Goal: Task Accomplishment & Management: Use online tool/utility

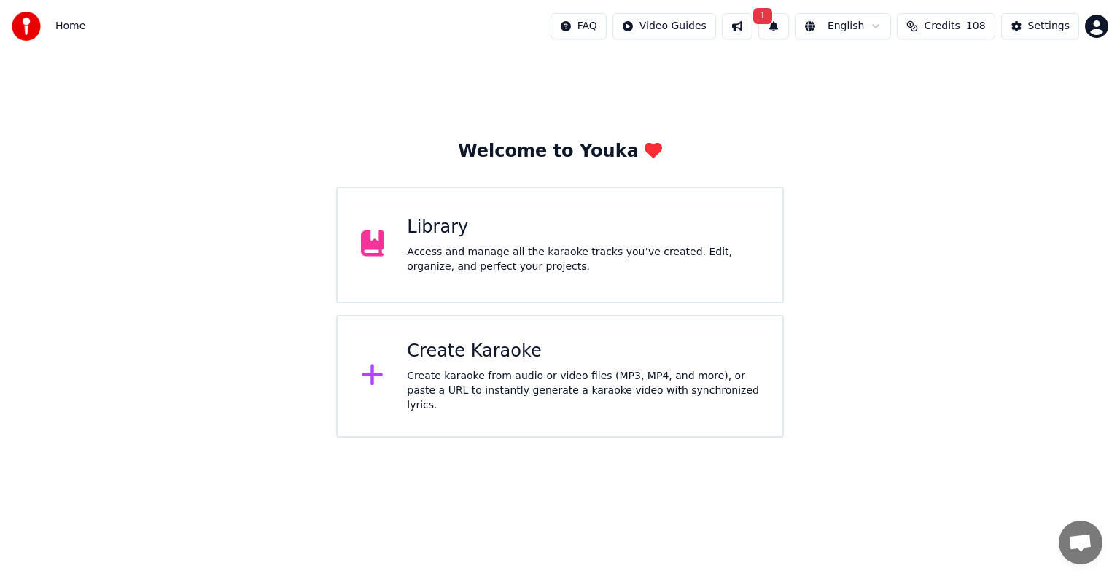
click at [539, 267] on div "Access and manage all the karaoke tracks you’ve created. Edit, organize, and pe…" at bounding box center [583, 259] width 352 height 29
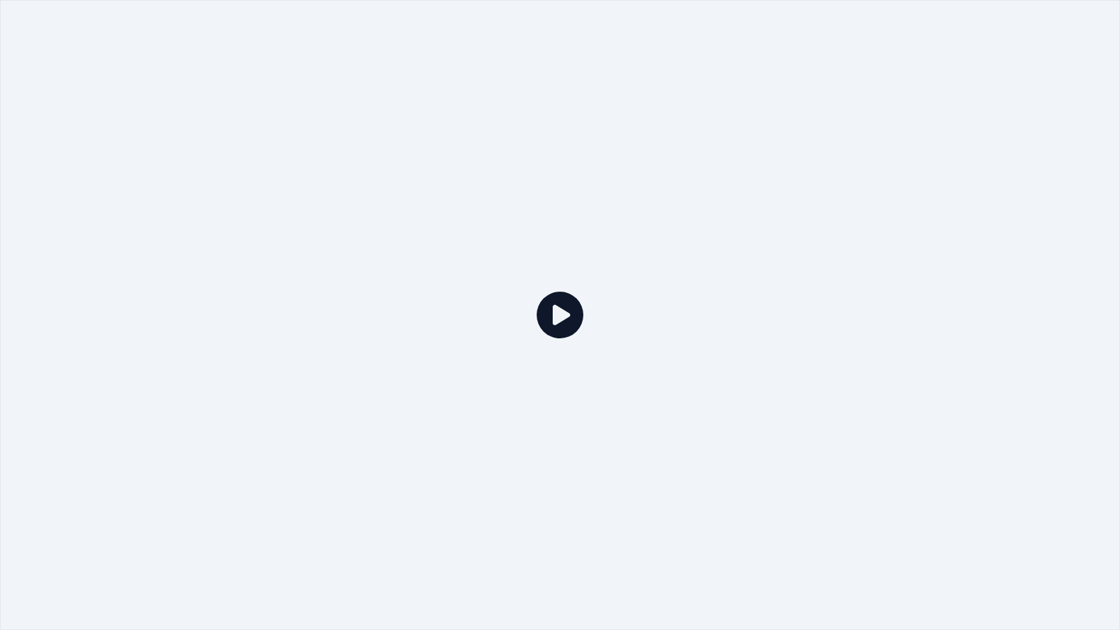
click at [977, 164] on div at bounding box center [560, 315] width 1120 height 630
click at [1045, 34] on div at bounding box center [560, 315] width 1120 height 630
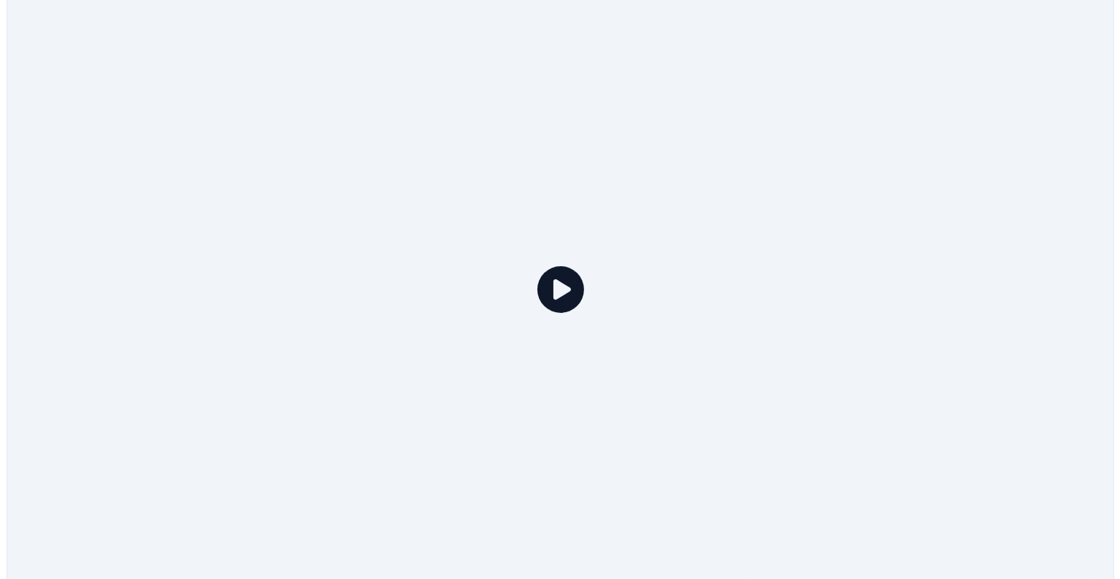
scroll to position [437, 0]
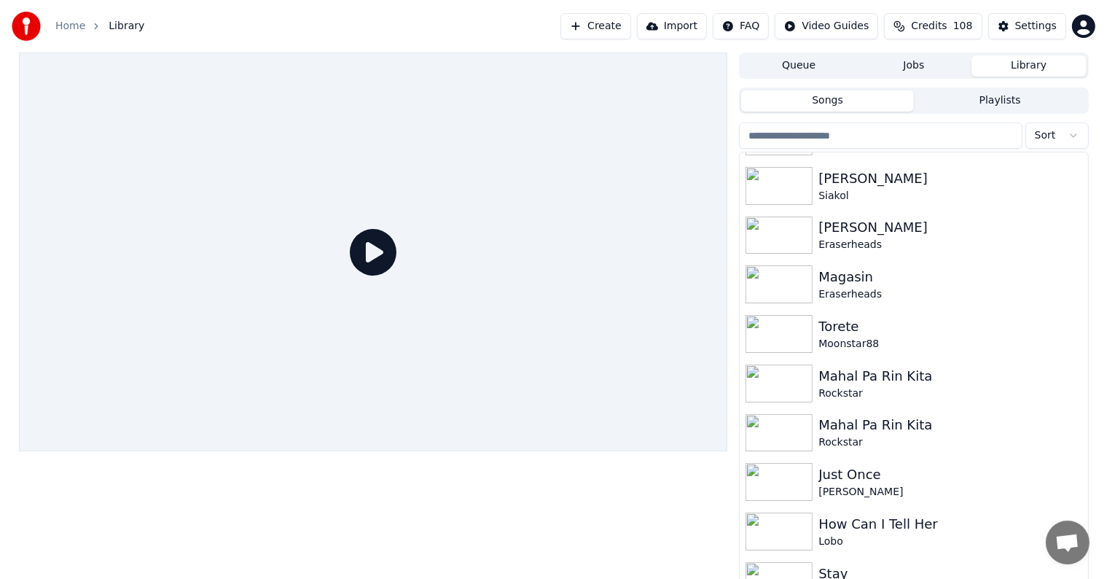
click at [631, 20] on button "Create" at bounding box center [596, 26] width 71 height 26
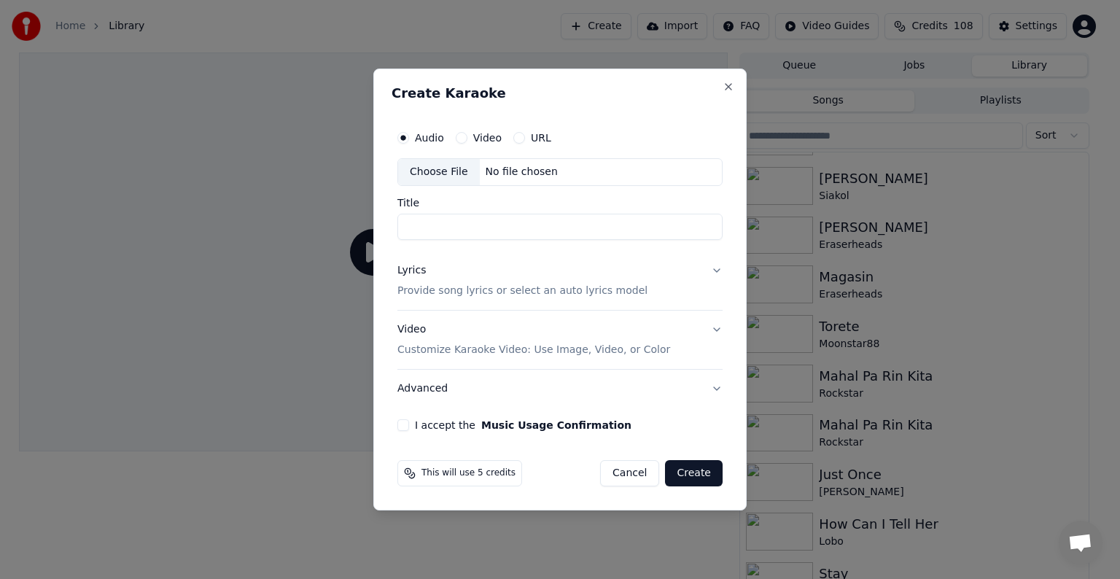
click at [439, 169] on div "Choose File" at bounding box center [439, 172] width 82 height 26
click at [423, 172] on div "Choose File" at bounding box center [439, 172] width 82 height 26
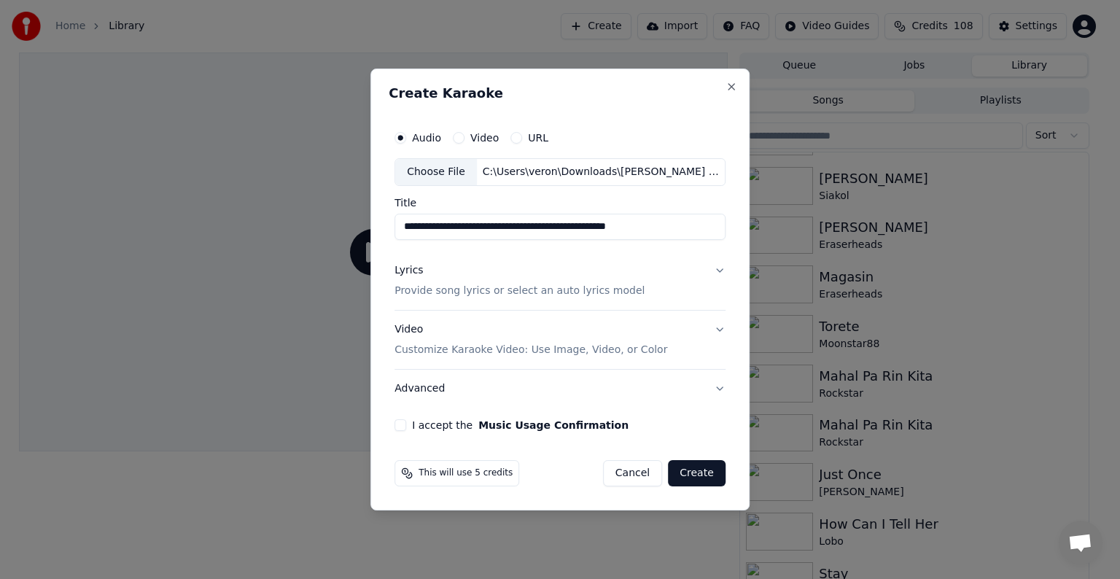
drag, startPoint x: 485, startPoint y: 227, endPoint x: 344, endPoint y: 229, distance: 140.7
click at [344, 229] on body "**********" at bounding box center [553, 289] width 1107 height 579
click at [480, 225] on input "**********" at bounding box center [559, 227] width 331 height 26
click at [487, 225] on input "**********" at bounding box center [559, 227] width 331 height 26
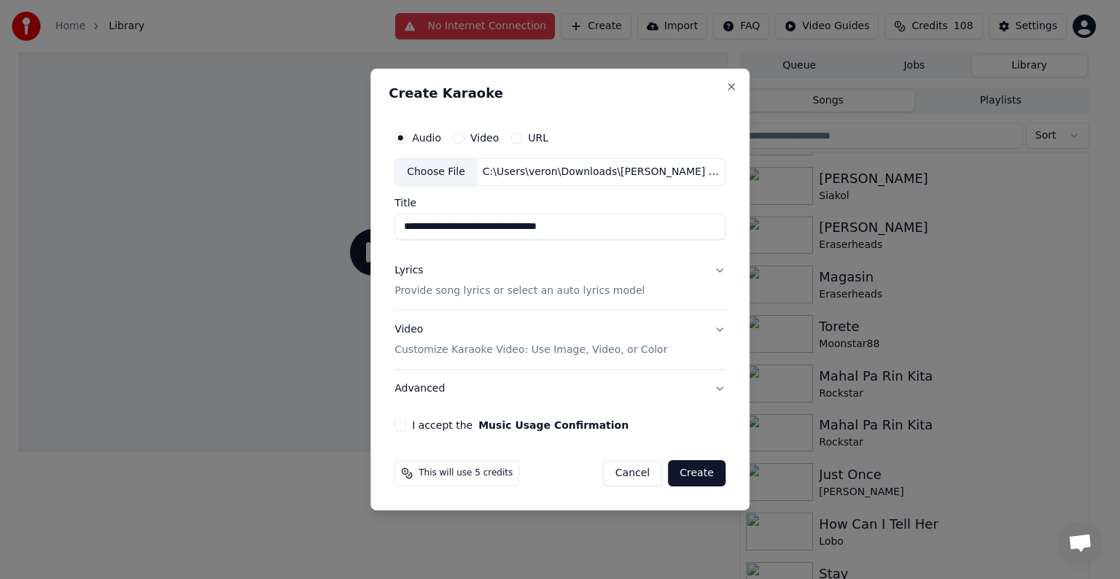
drag, startPoint x: 525, startPoint y: 233, endPoint x: 671, endPoint y: 235, distance: 145.8
click at [671, 235] on input "**********" at bounding box center [559, 227] width 331 height 26
paste input "**********"
click at [464, 292] on p "Provide song lyrics or select an auto lyrics model" at bounding box center [519, 291] width 250 height 15
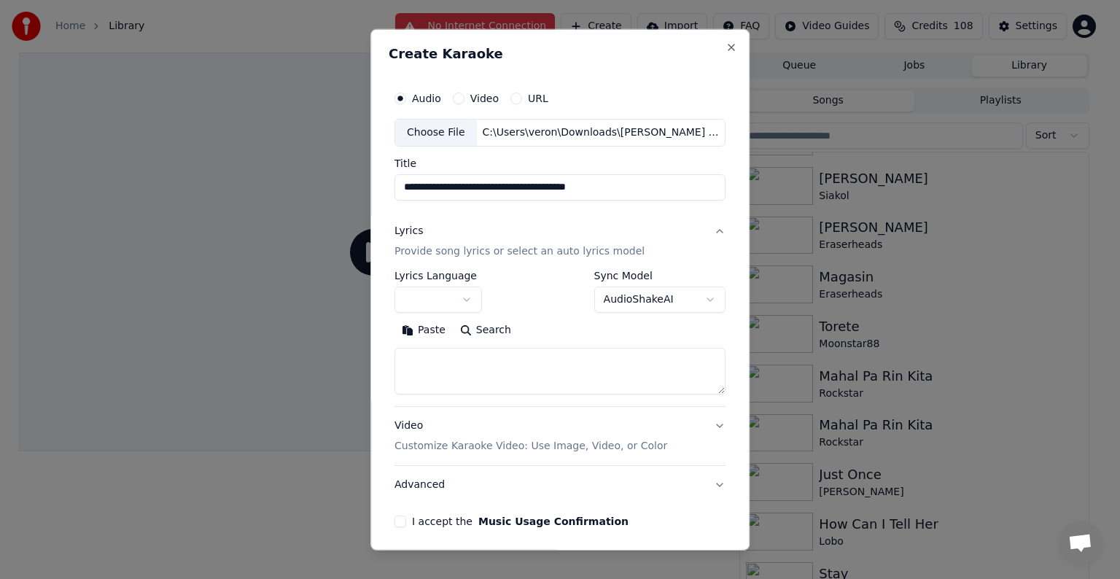
click at [470, 373] on textarea at bounding box center [559, 371] width 331 height 47
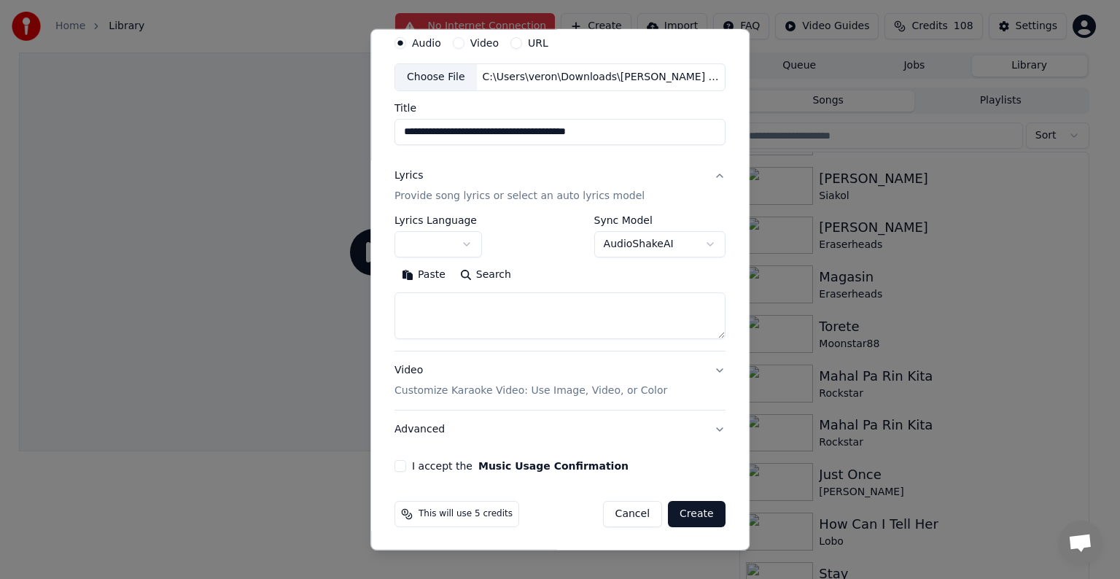
click at [472, 133] on input "**********" at bounding box center [559, 132] width 331 height 26
type input "**********"
click at [480, 307] on textarea at bounding box center [559, 315] width 331 height 47
paste textarea "**********"
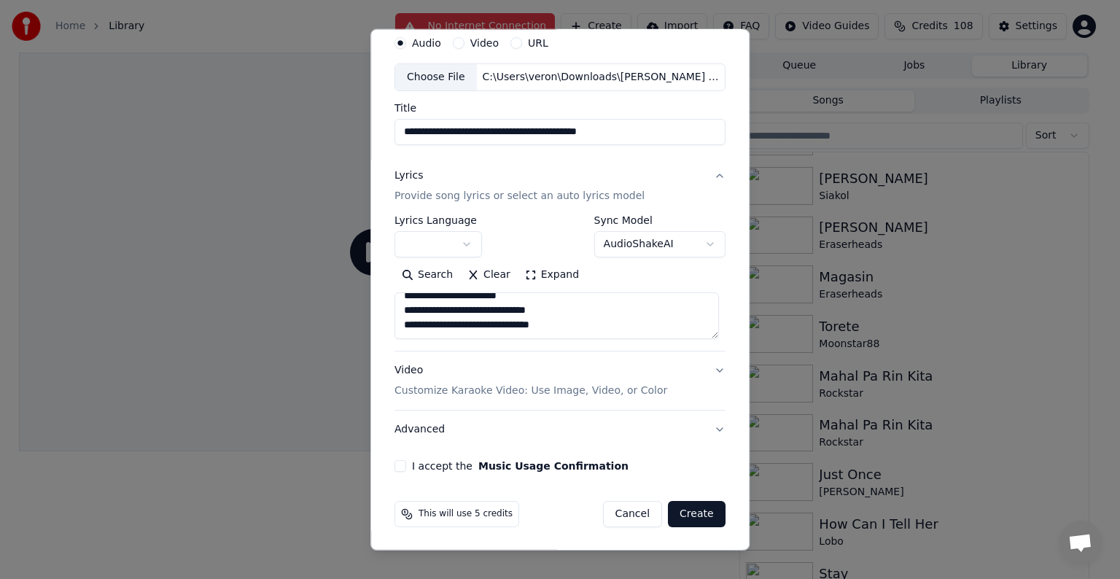
click at [429, 328] on textarea "**********" at bounding box center [556, 315] width 324 height 47
paste textarea "**********"
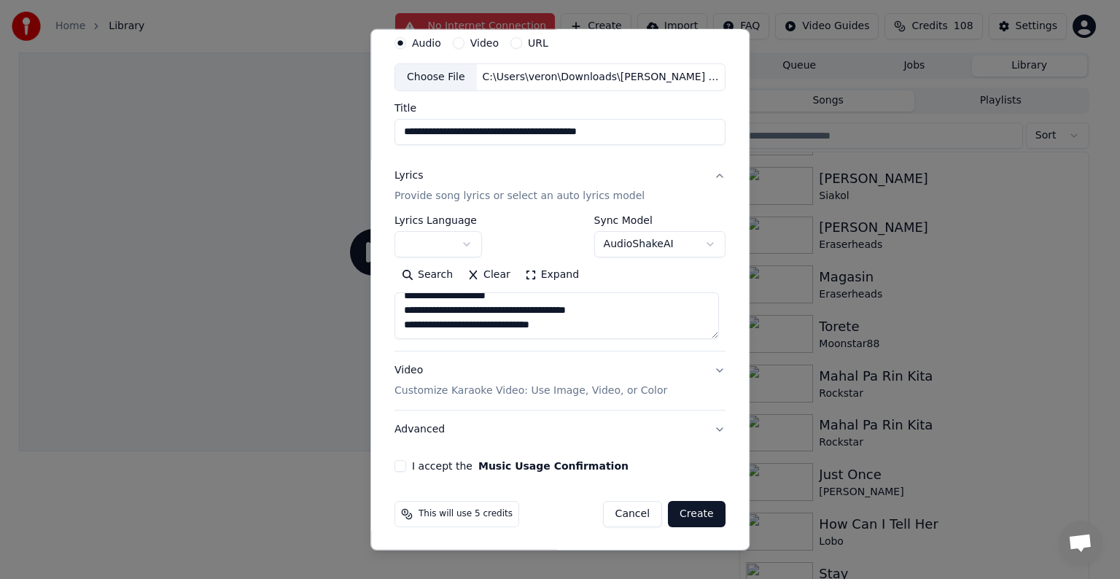
paste textarea "**********"
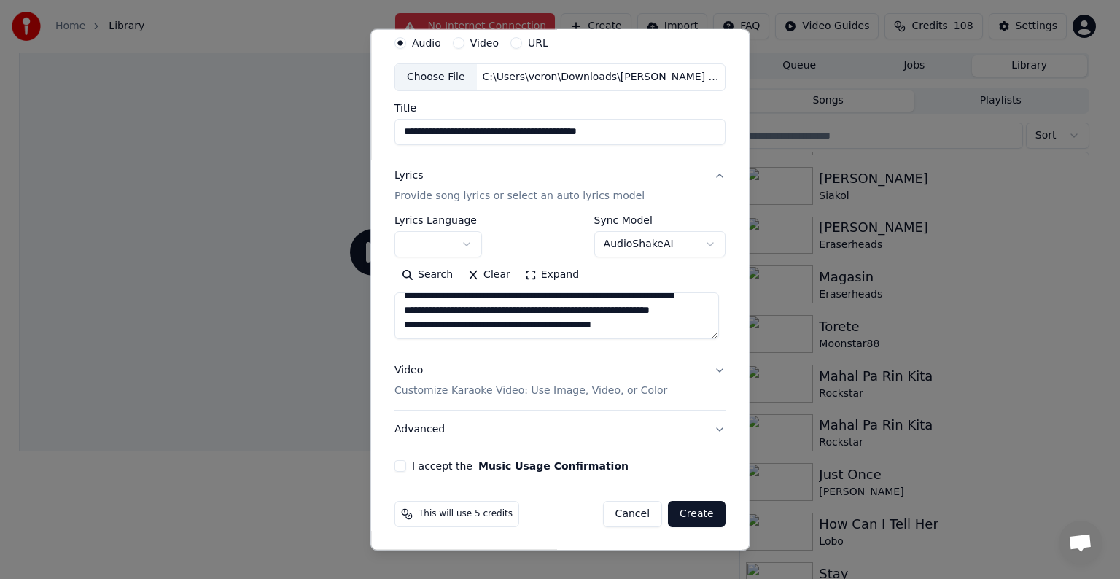
scroll to position [586, 0]
paste textarea "**********"
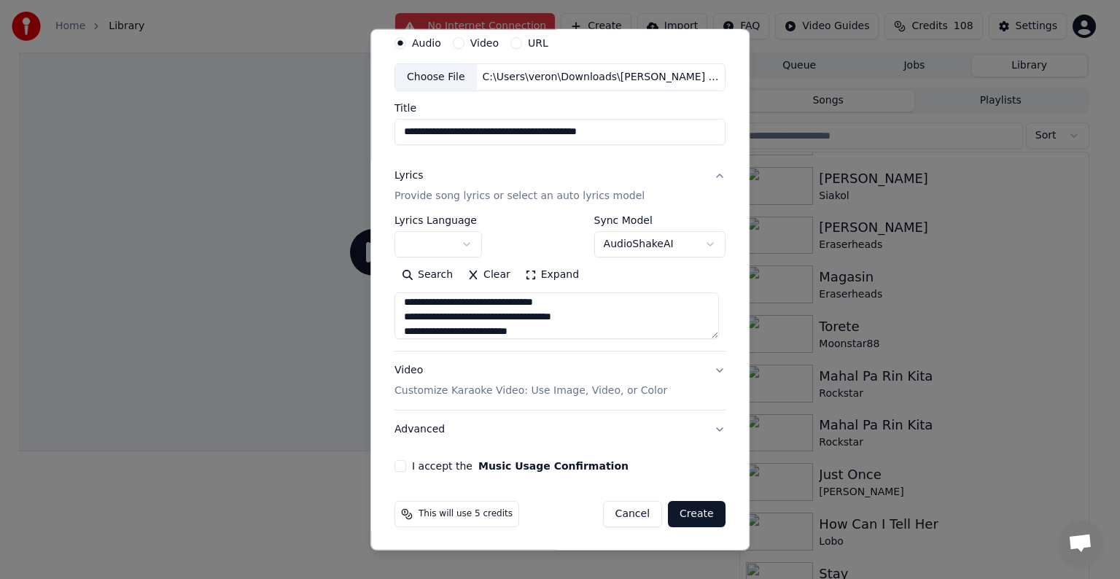
scroll to position [615, 0]
type textarea "**********"
click at [400, 462] on button "I accept the Music Usage Confirmation" at bounding box center [400, 466] width 12 height 12
click at [695, 509] on button "Create" at bounding box center [697, 514] width 58 height 26
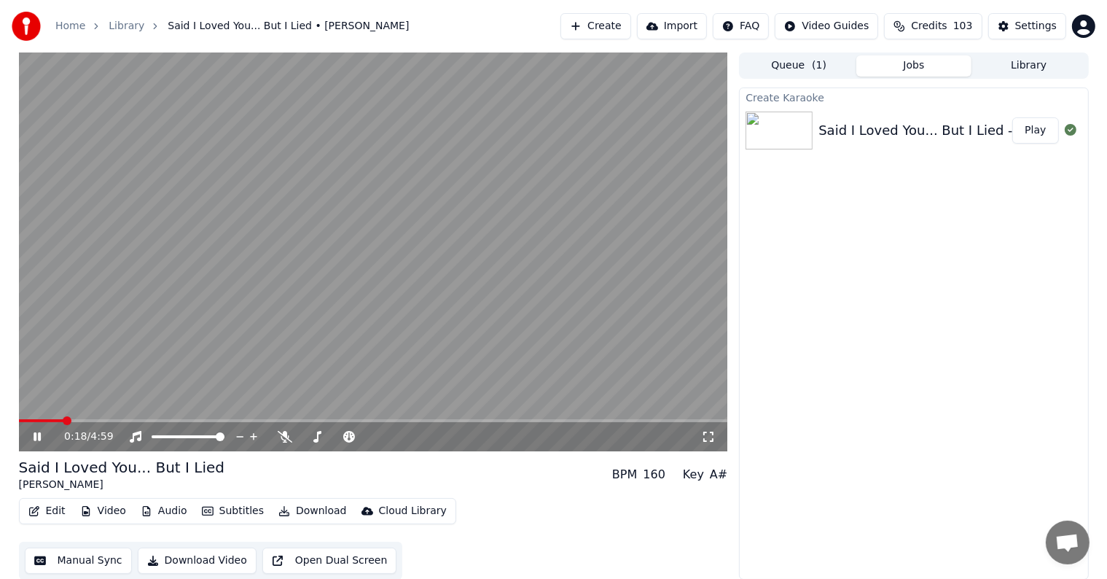
click at [36, 435] on icon at bounding box center [37, 436] width 7 height 9
click at [1029, 23] on div "Settings" at bounding box center [1037, 26] width 42 height 15
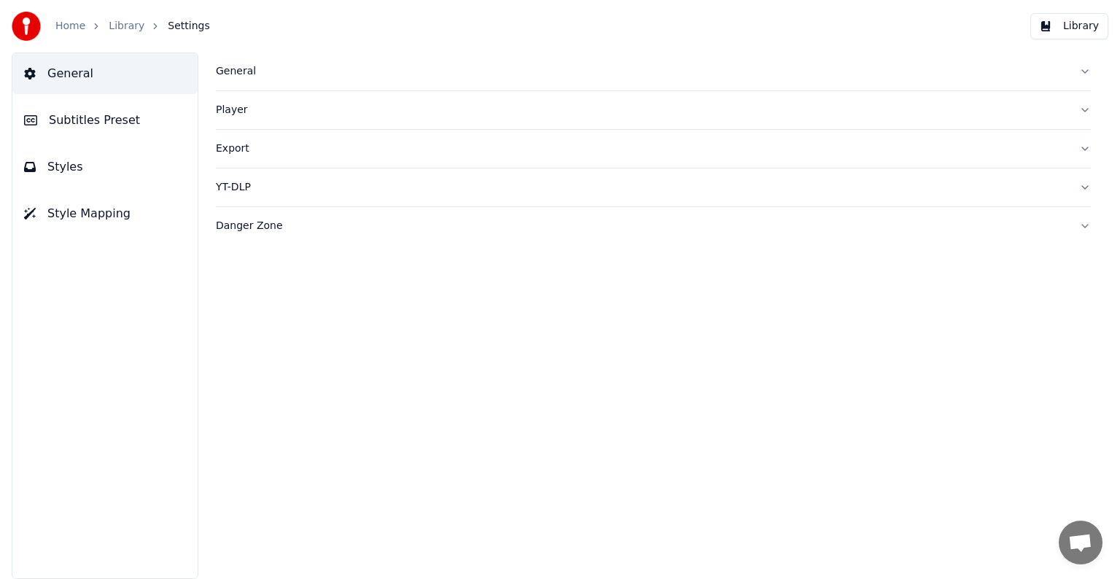
click at [90, 121] on span "Subtitles Preset" at bounding box center [94, 120] width 91 height 17
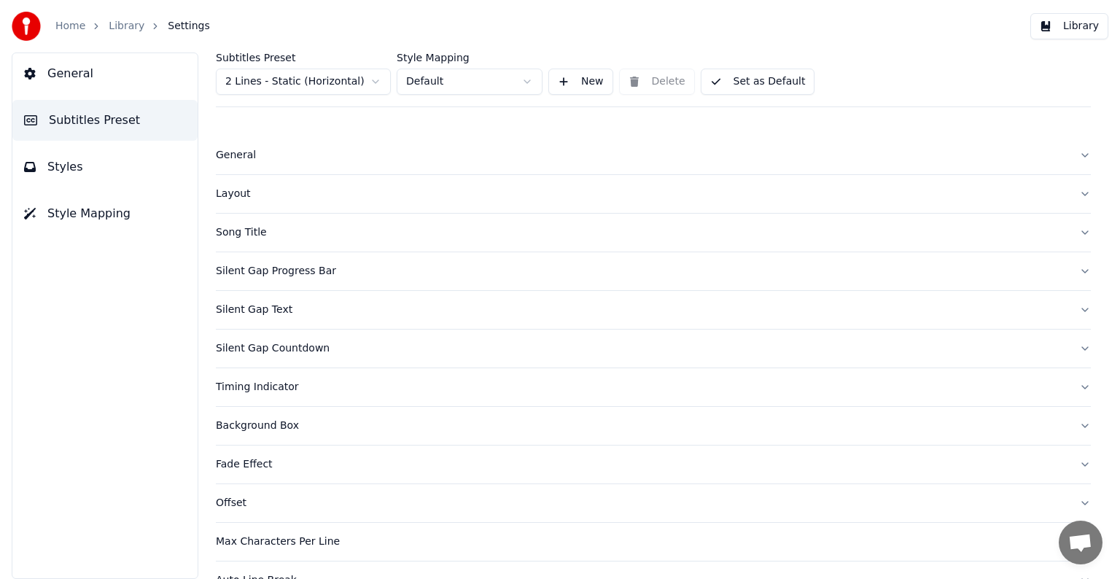
click at [283, 82] on html "Home Library Settings Library General Subtitles Preset Styles Style Mapping Sub…" at bounding box center [560, 289] width 1120 height 579
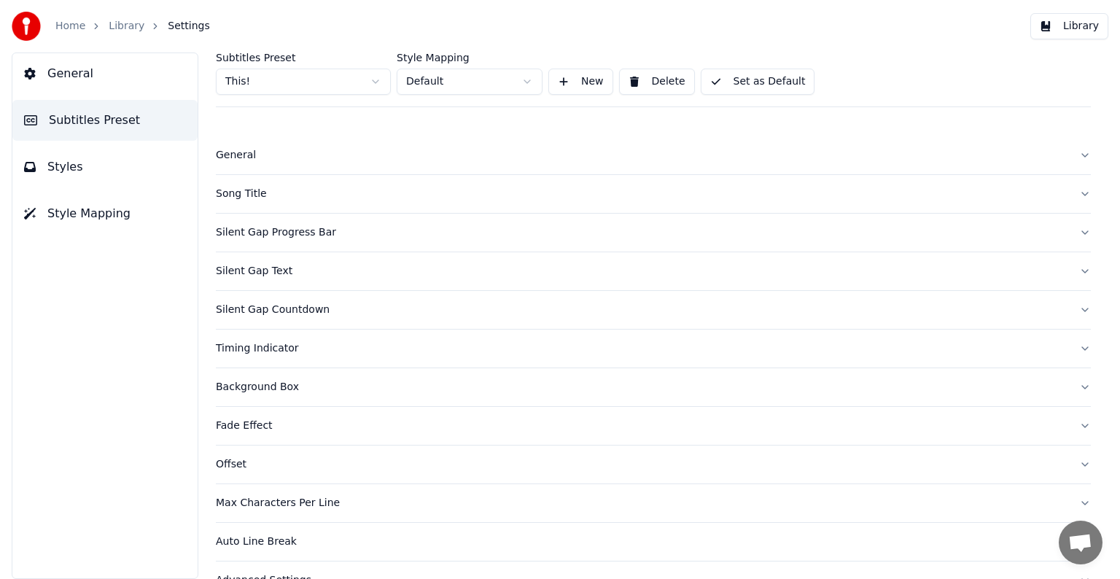
click at [252, 187] on div "Song Title" at bounding box center [642, 194] width 852 height 15
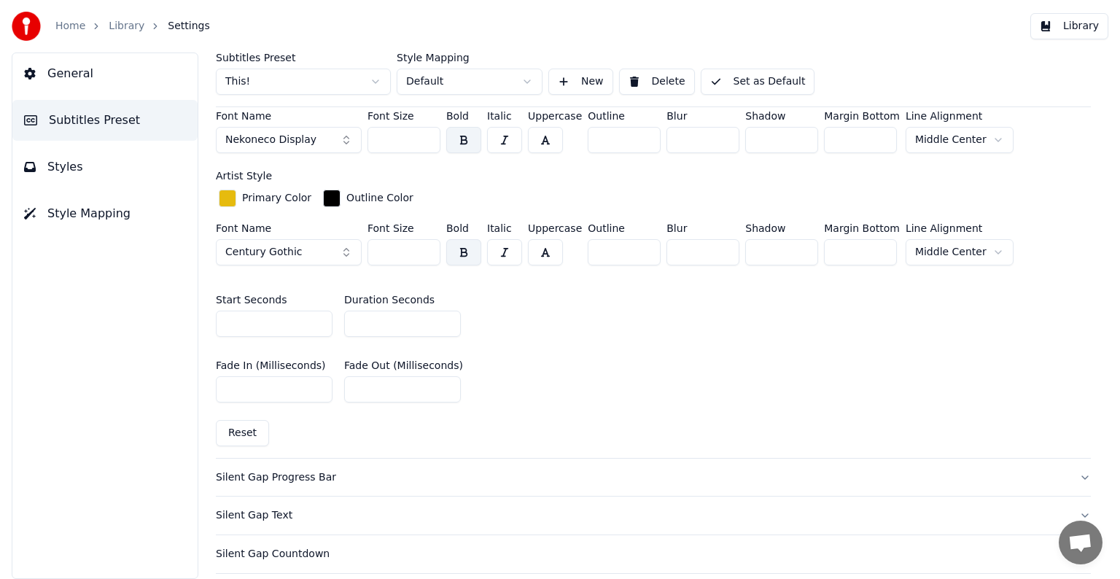
scroll to position [510, 0]
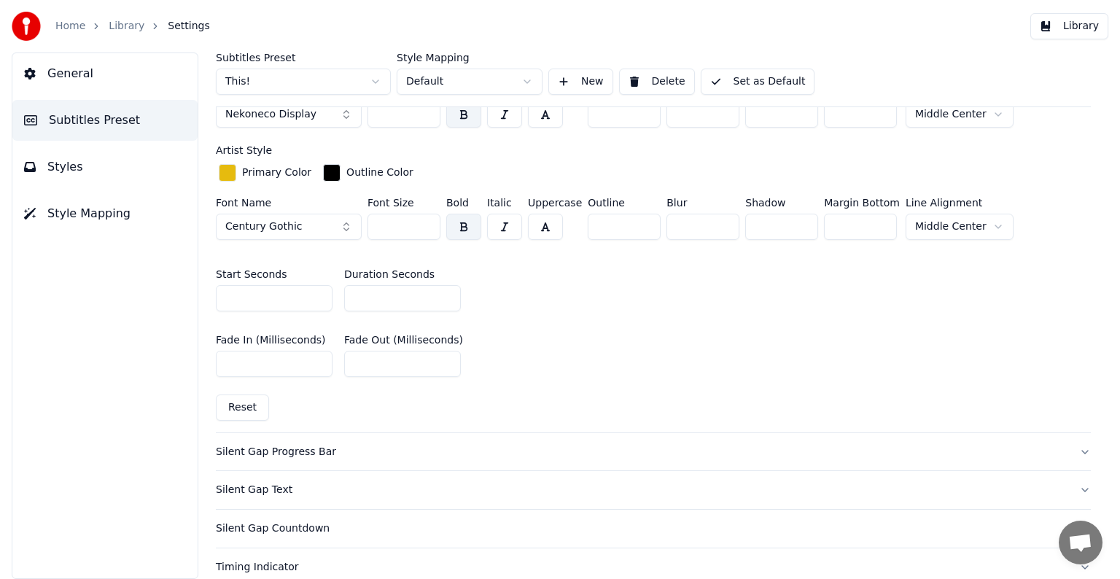
click at [443, 289] on input "*" at bounding box center [402, 298] width 117 height 26
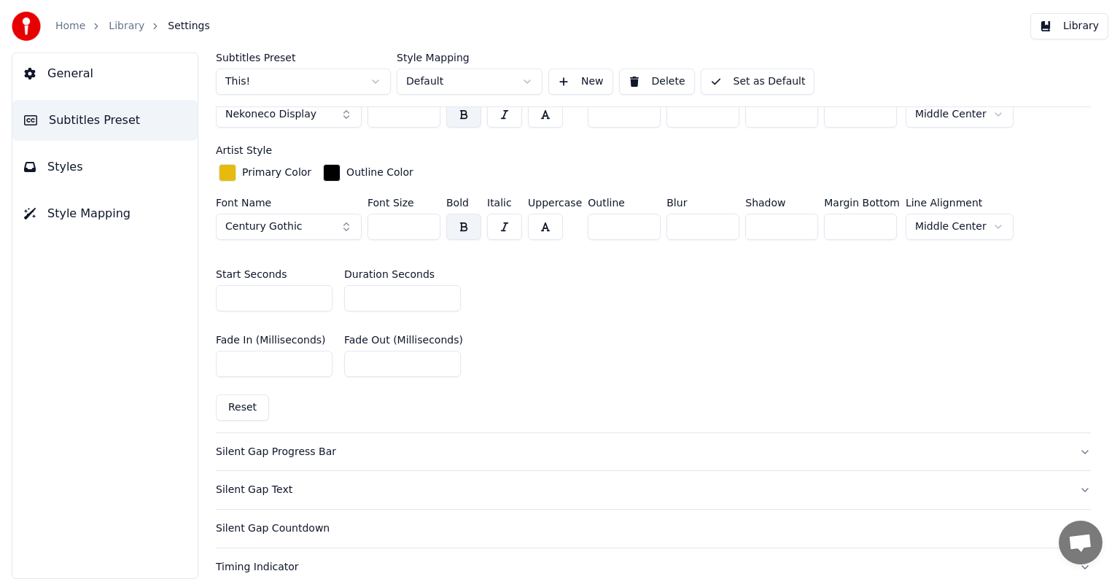
click at [443, 289] on input "**" at bounding box center [402, 298] width 117 height 26
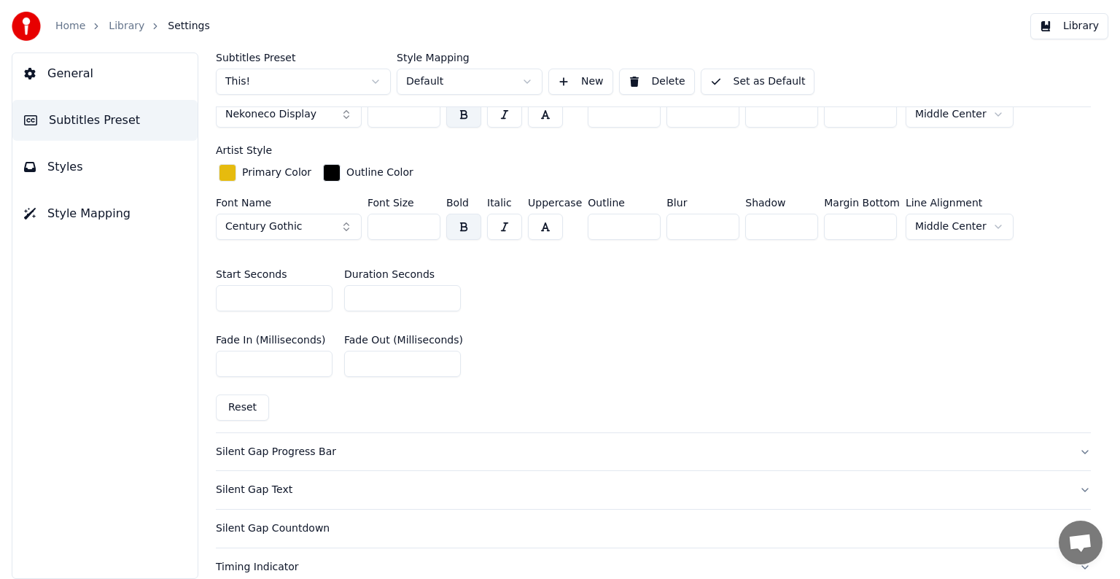
type input "**"
click at [443, 290] on input "**" at bounding box center [402, 298] width 117 height 26
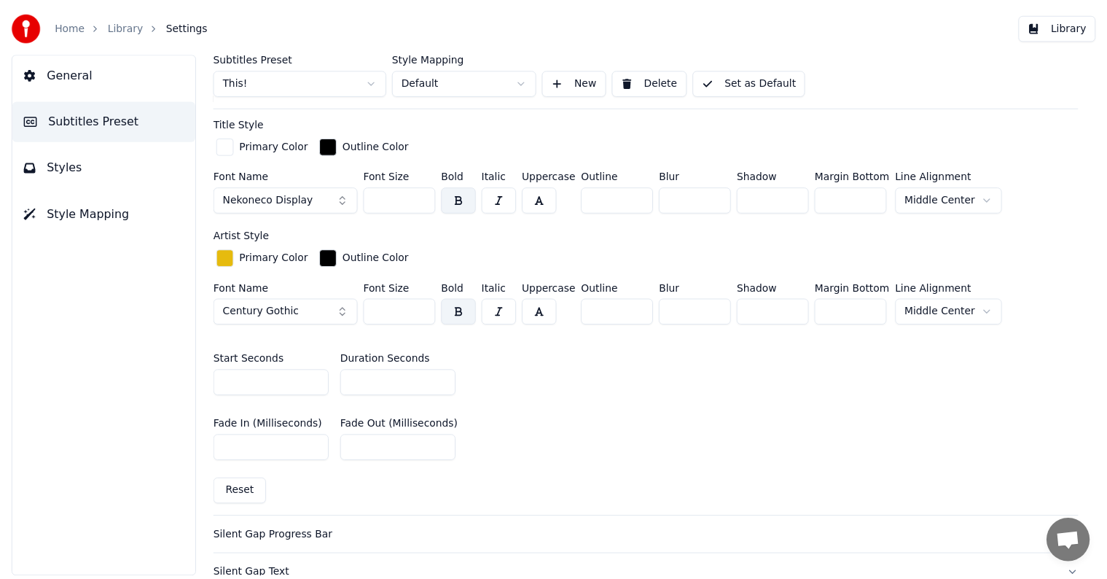
scroll to position [365, 0]
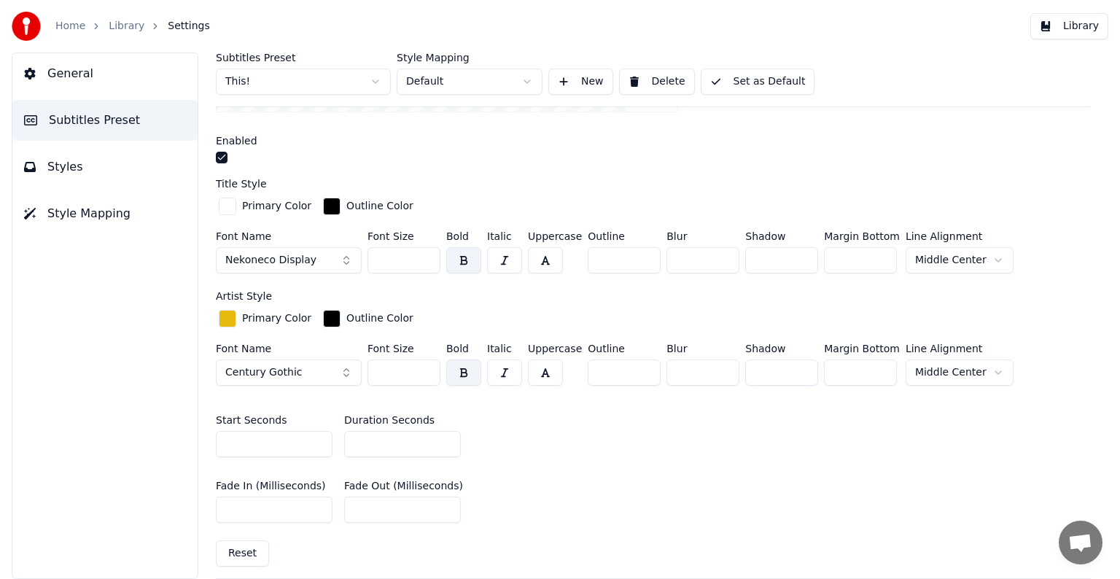
drag, startPoint x: 370, startPoint y: 261, endPoint x: 408, endPoint y: 260, distance: 37.9
click at [408, 260] on input "***" at bounding box center [403, 260] width 73 height 26
click at [743, 79] on button "Set as Default" at bounding box center [758, 82] width 114 height 26
click at [119, 23] on link "Library" at bounding box center [127, 26] width 36 height 15
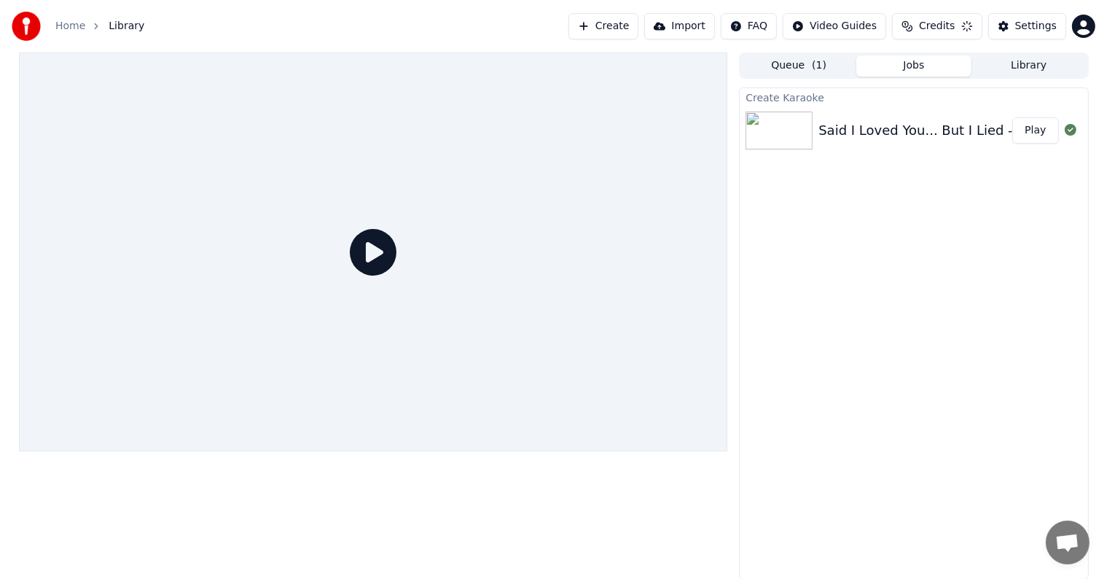
click at [1029, 132] on button "Play" at bounding box center [1036, 130] width 46 height 26
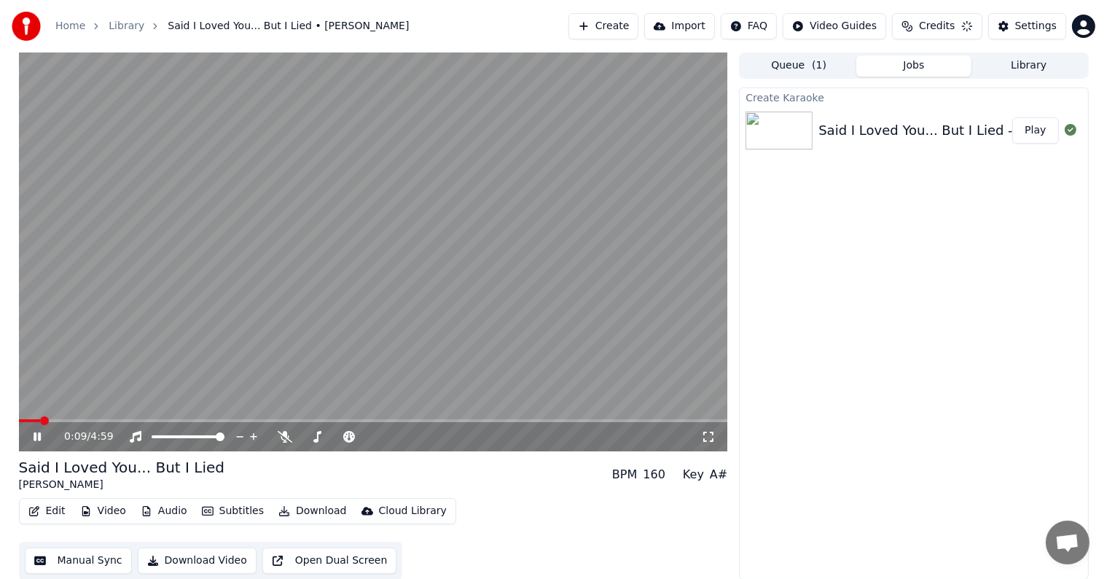
click at [455, 226] on video at bounding box center [373, 251] width 709 height 399
click at [942, 332] on div "Create Karaoke Said I Loved You... But I Lied - [PERSON_NAME] Play" at bounding box center [913, 333] width 349 height 492
click at [39, 432] on icon at bounding box center [48, 436] width 34 height 12
click at [35, 431] on icon at bounding box center [48, 436] width 34 height 12
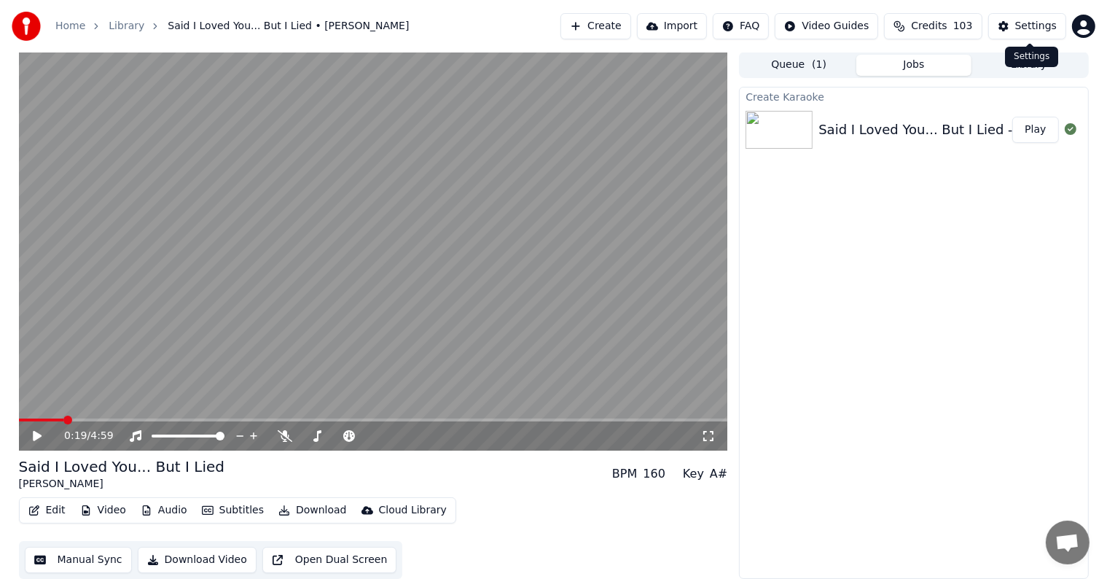
click at [1038, 22] on div "Settings" at bounding box center [1037, 26] width 42 height 15
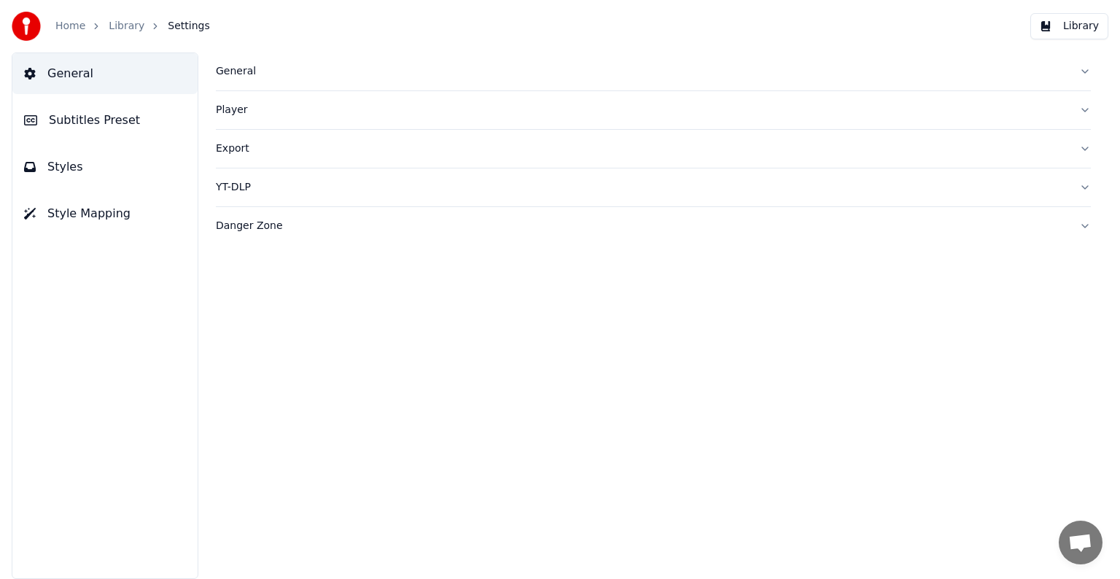
click at [100, 77] on button "General" at bounding box center [104, 73] width 185 height 41
click at [234, 77] on div "General" at bounding box center [642, 71] width 852 height 15
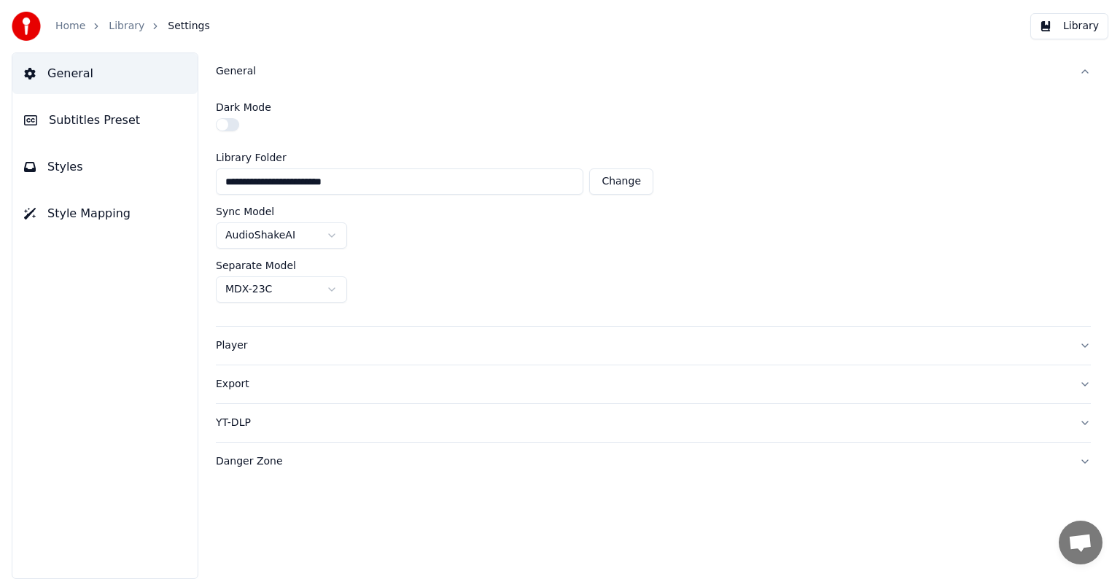
click at [87, 70] on button "General" at bounding box center [104, 73] width 185 height 41
click at [78, 123] on span "Subtitles Preset" at bounding box center [94, 120] width 91 height 17
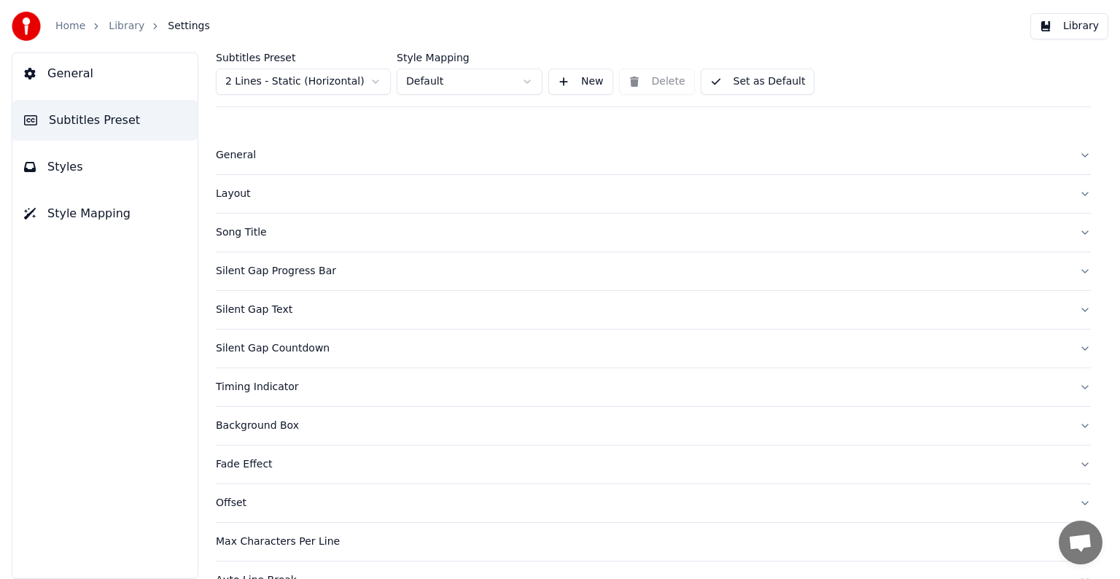
click at [255, 84] on html "Home Library Settings Library General Subtitles Preset Styles Style Mapping Sub…" at bounding box center [560, 289] width 1120 height 579
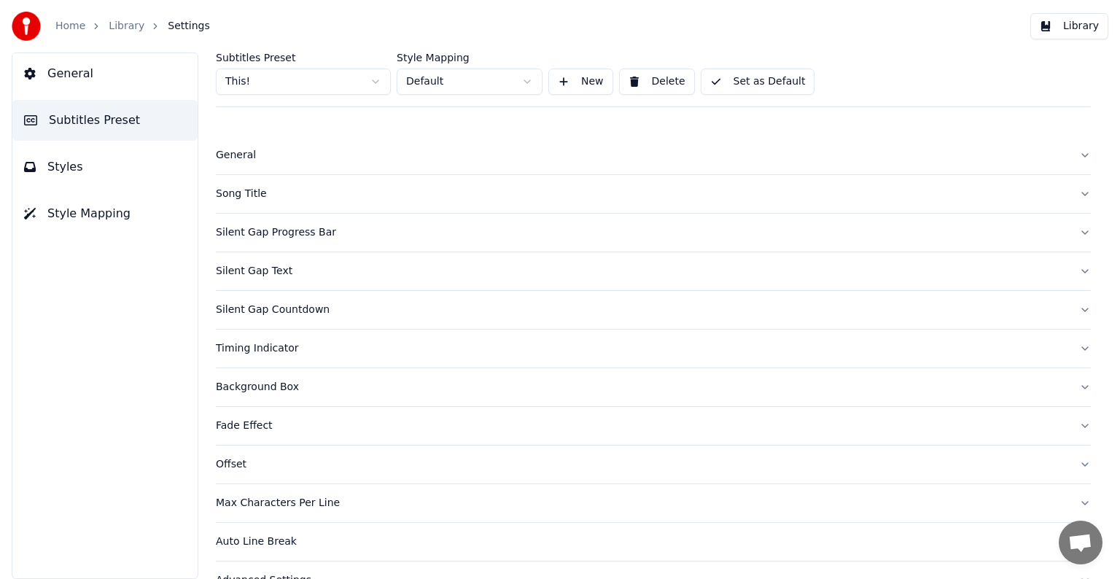
click at [236, 192] on div "Song Title" at bounding box center [642, 194] width 852 height 15
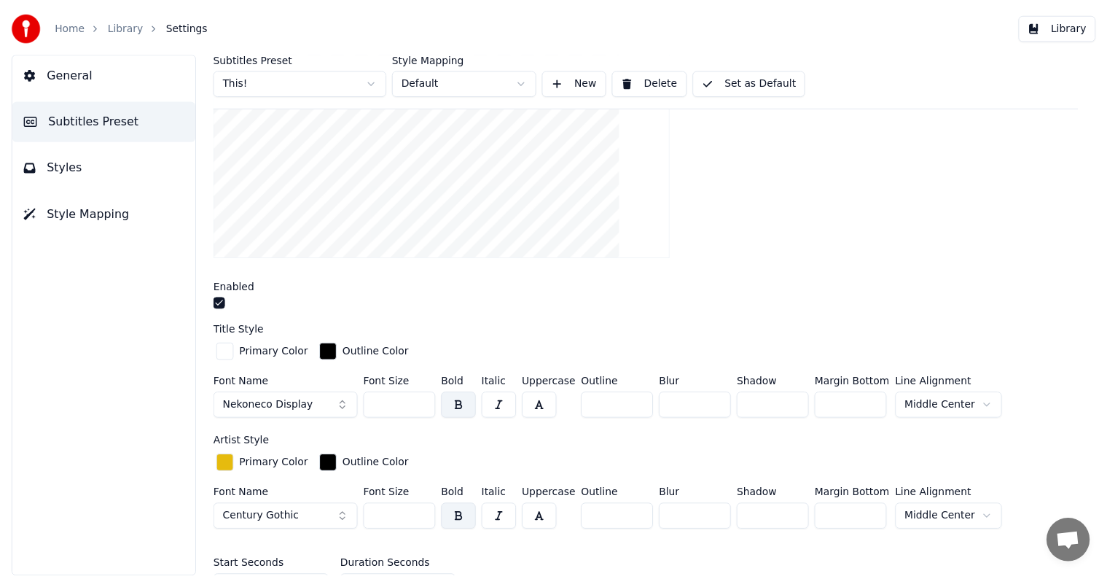
scroll to position [437, 0]
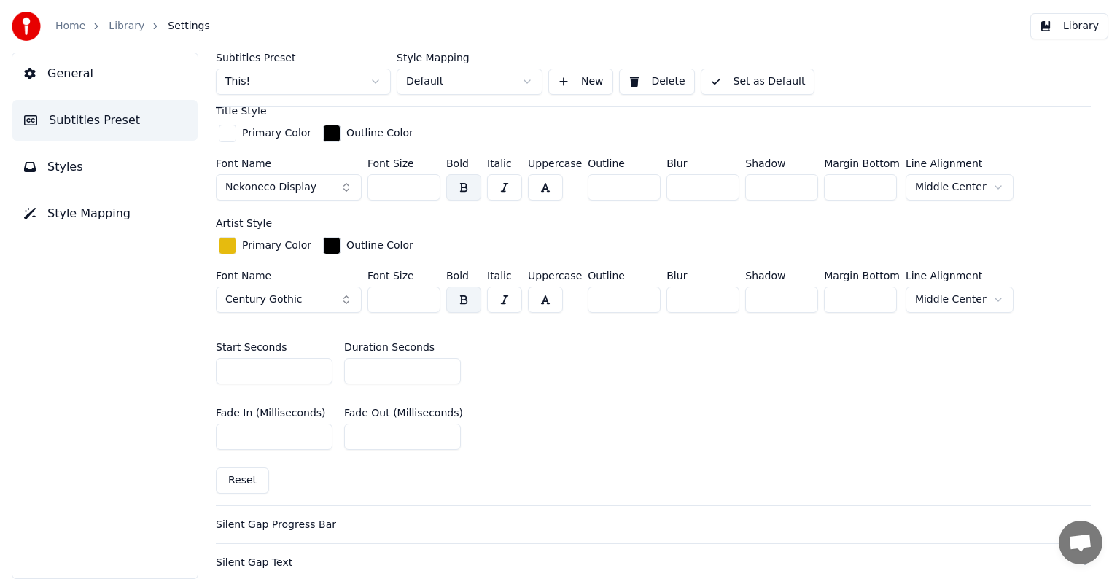
type input "**"
click at [443, 367] on input "**" at bounding box center [402, 371] width 117 height 26
click at [769, 85] on button "Set as Default" at bounding box center [758, 82] width 114 height 26
type input "***"
click at [426, 190] on input "***" at bounding box center [403, 187] width 73 height 26
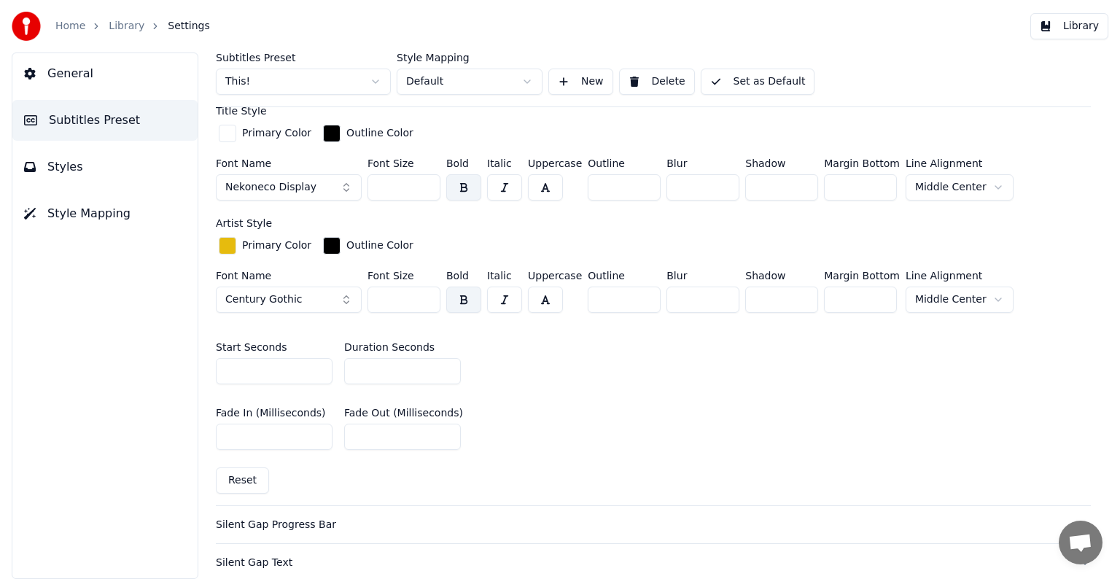
click at [783, 79] on button "Set as Default" at bounding box center [758, 82] width 114 height 26
click at [136, 23] on link "Library" at bounding box center [127, 26] width 36 height 15
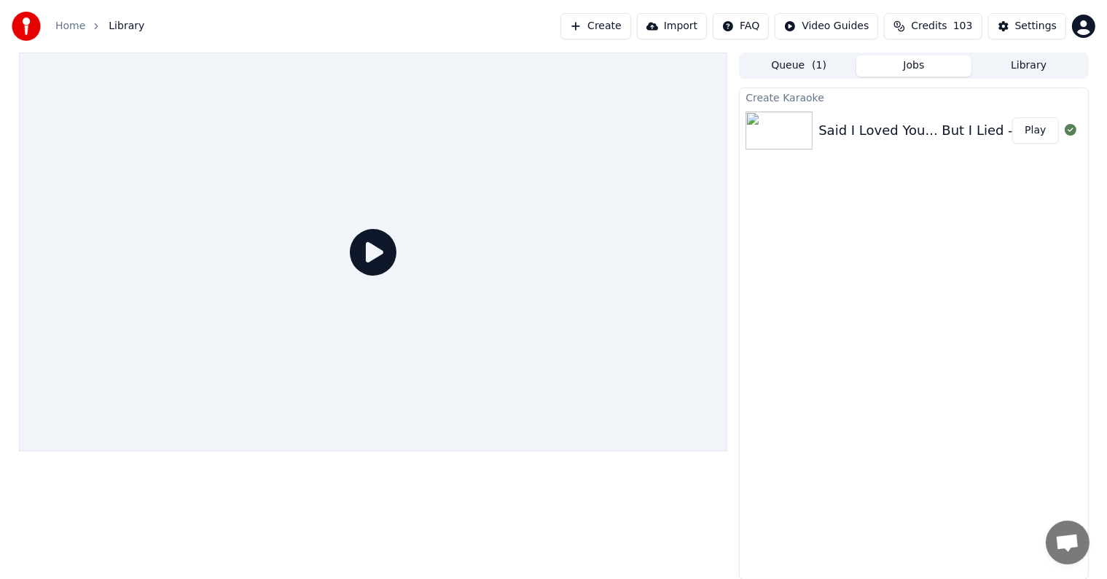
click at [1056, 127] on button "Play" at bounding box center [1036, 130] width 46 height 26
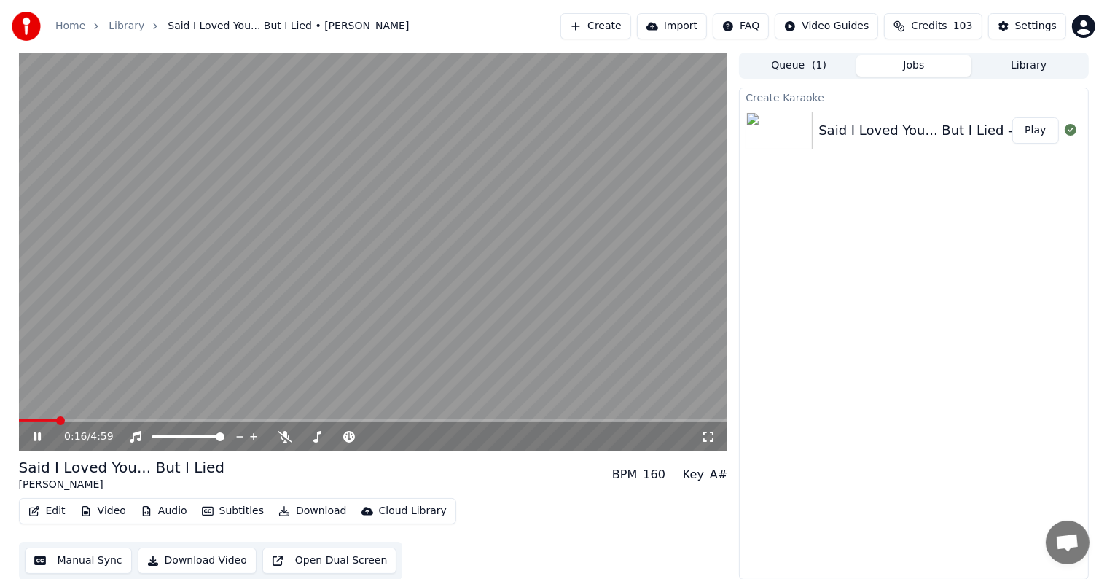
click at [58, 420] on span at bounding box center [373, 420] width 709 height 3
click at [73, 420] on span at bounding box center [373, 420] width 709 height 3
click at [101, 419] on span at bounding box center [373, 420] width 709 height 3
click at [114, 420] on span at bounding box center [373, 420] width 709 height 3
click at [119, 421] on span at bounding box center [373, 420] width 709 height 3
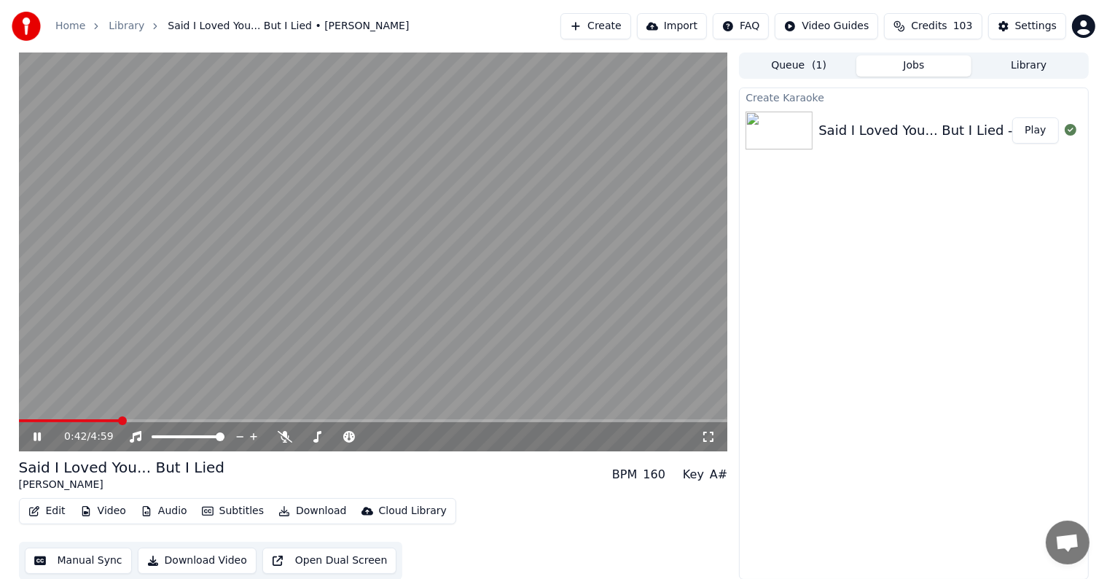
click at [125, 421] on span at bounding box center [122, 420] width 9 height 9
click at [131, 421] on span at bounding box center [373, 420] width 709 height 3
click at [138, 423] on span at bounding box center [133, 420] width 9 height 9
click at [147, 422] on span at bounding box center [373, 420] width 709 height 3
click at [154, 423] on div "0:54 / 4:59" at bounding box center [373, 435] width 709 height 32
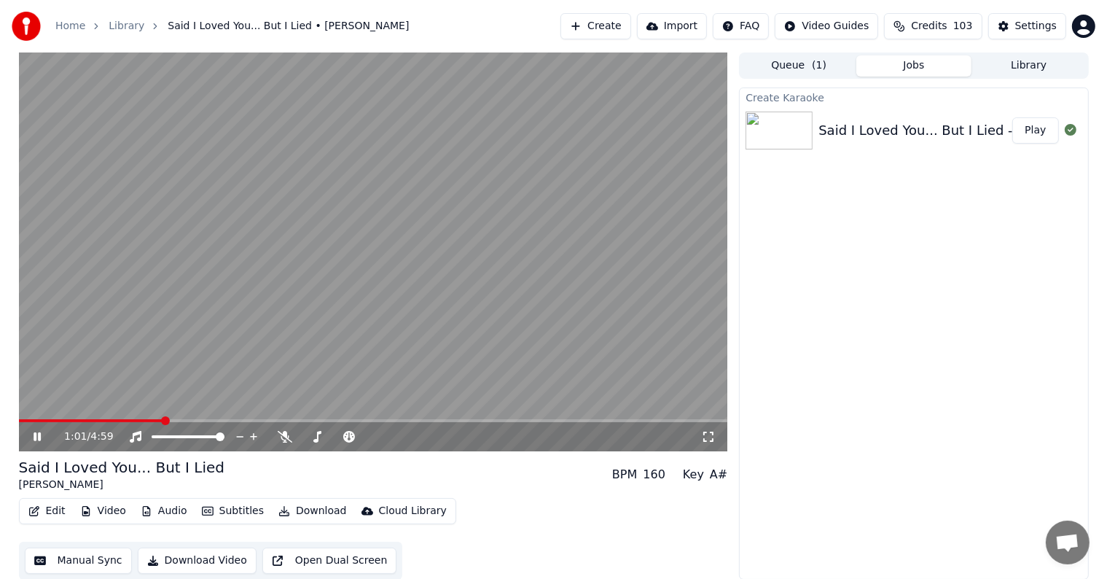
click at [162, 420] on span at bounding box center [373, 420] width 709 height 3
click at [175, 421] on span at bounding box center [373, 420] width 709 height 3
click at [184, 417] on video at bounding box center [373, 251] width 709 height 399
click at [185, 418] on video at bounding box center [373, 251] width 709 height 399
click at [195, 420] on span at bounding box center [373, 420] width 709 height 3
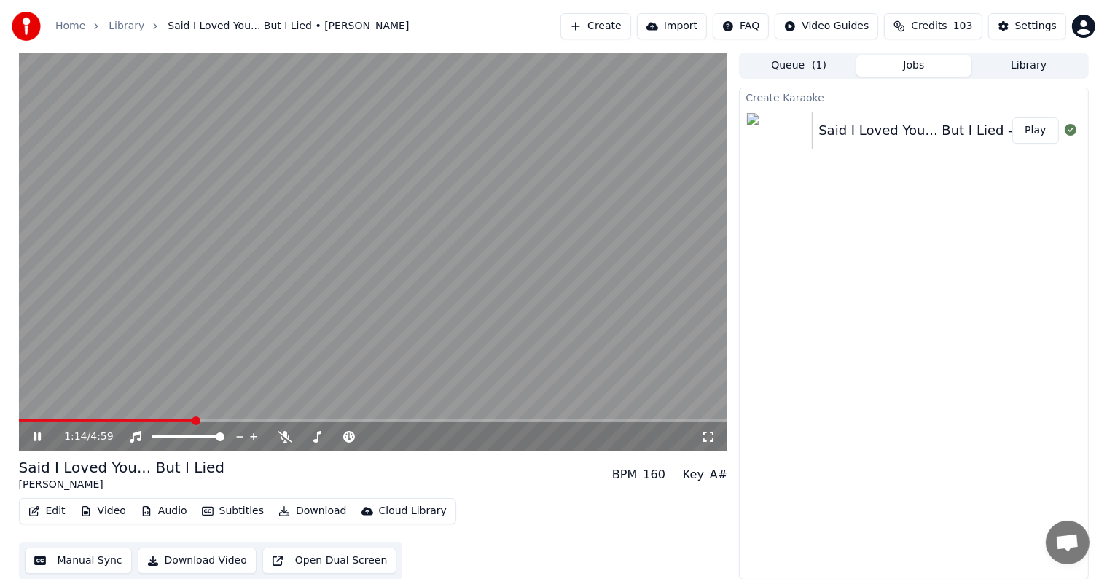
click at [209, 420] on span at bounding box center [373, 420] width 709 height 3
click at [225, 418] on video at bounding box center [373, 251] width 709 height 399
click at [221, 421] on span at bounding box center [373, 420] width 709 height 3
click at [232, 420] on span at bounding box center [373, 420] width 709 height 3
click at [35, 437] on icon at bounding box center [37, 437] width 9 height 10
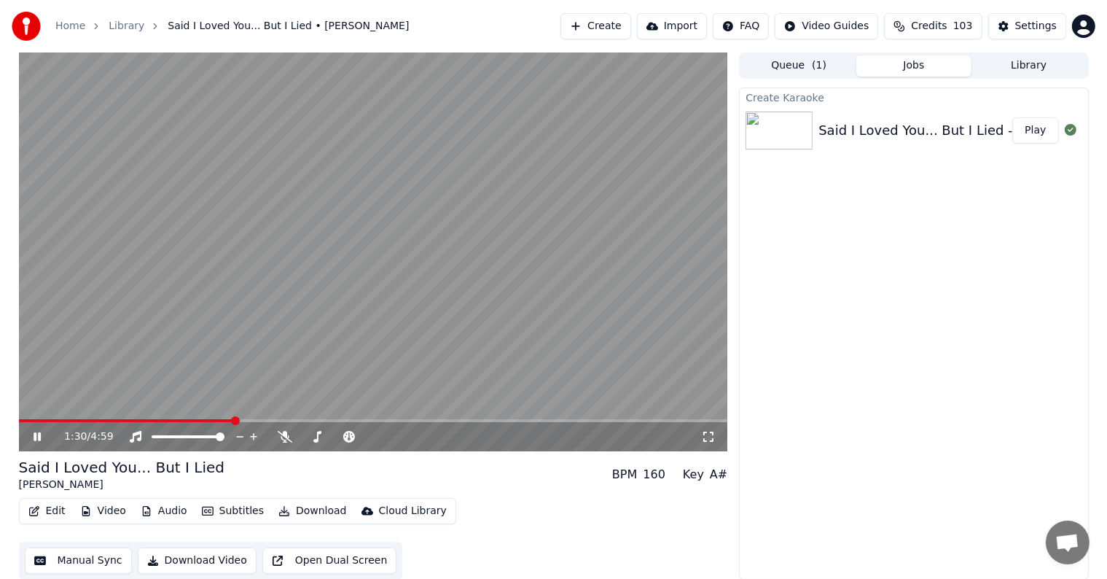
click at [243, 421] on span at bounding box center [373, 420] width 709 height 3
click at [254, 421] on span at bounding box center [373, 420] width 709 height 3
click at [264, 421] on span at bounding box center [373, 420] width 709 height 3
click at [277, 421] on span at bounding box center [373, 420] width 709 height 3
click at [289, 421] on span at bounding box center [373, 420] width 709 height 3
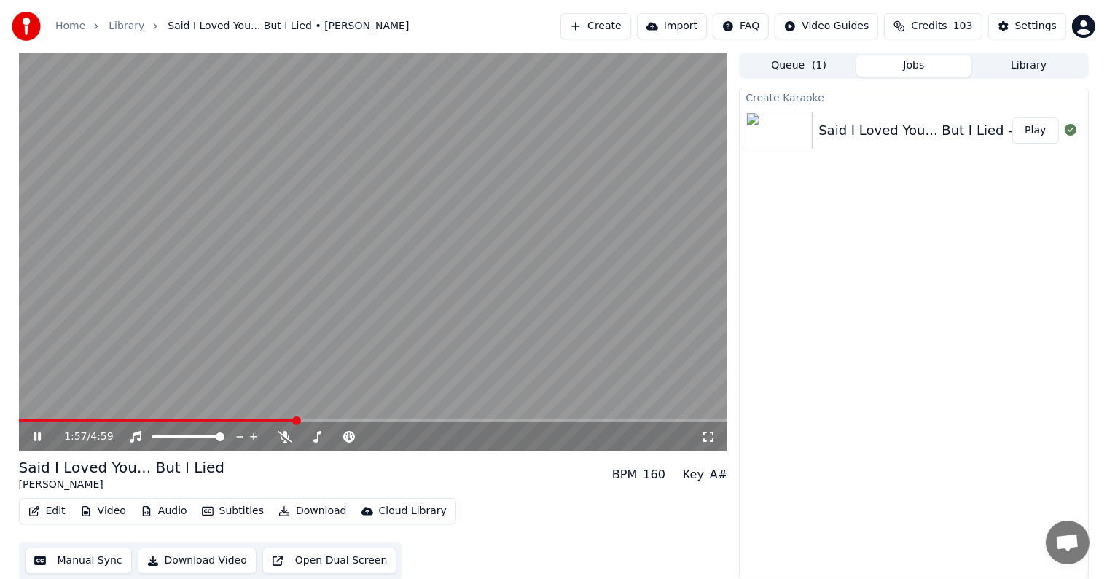
click at [295, 421] on span at bounding box center [373, 420] width 709 height 3
click at [303, 421] on span at bounding box center [373, 420] width 709 height 3
click at [311, 422] on span at bounding box center [373, 420] width 709 height 3
click at [327, 422] on span at bounding box center [373, 420] width 709 height 3
click at [338, 423] on div "2:10 / 4:59" at bounding box center [373, 436] width 709 height 29
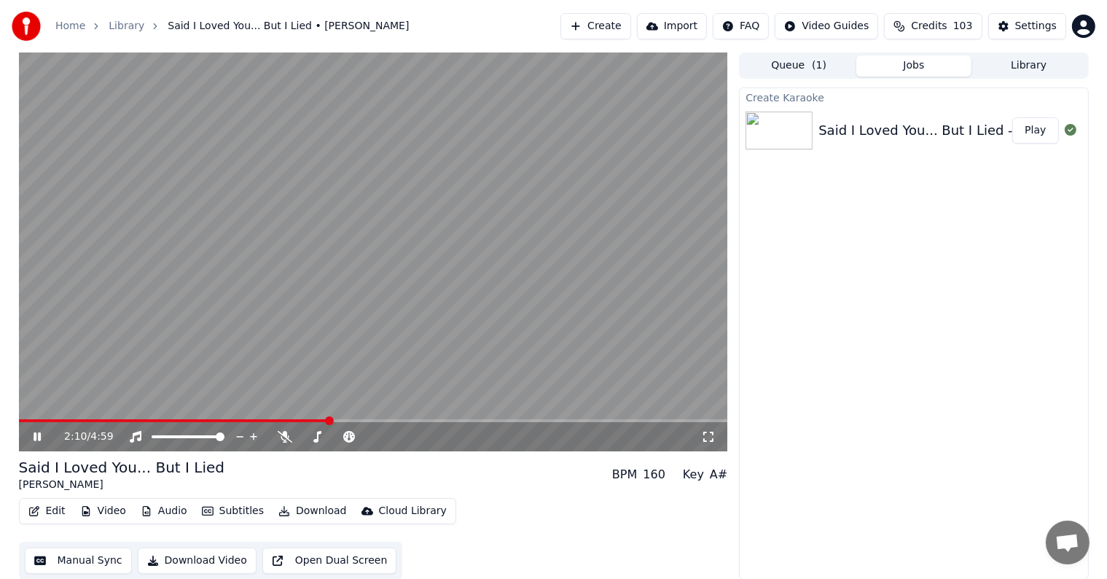
click at [340, 421] on span at bounding box center [373, 420] width 709 height 3
click at [350, 421] on span at bounding box center [373, 420] width 709 height 3
click at [362, 420] on span at bounding box center [373, 420] width 709 height 3
click at [370, 420] on span at bounding box center [373, 420] width 709 height 3
click at [375, 420] on span at bounding box center [373, 420] width 709 height 3
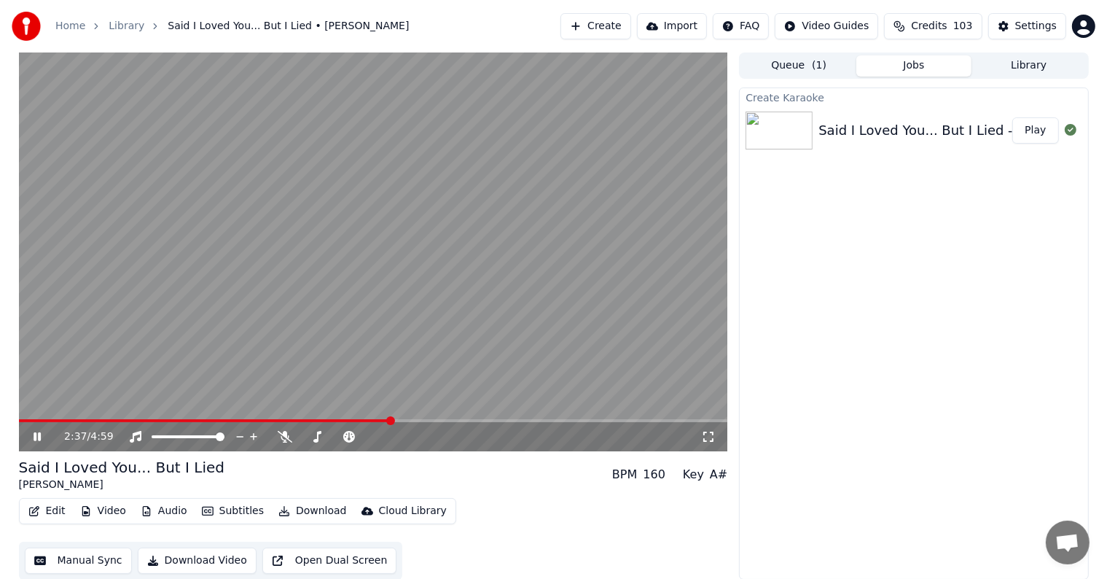
click at [390, 420] on span at bounding box center [373, 420] width 709 height 3
click at [402, 420] on span at bounding box center [373, 420] width 709 height 3
click at [409, 420] on span at bounding box center [373, 420] width 709 height 3
click at [421, 421] on span at bounding box center [373, 420] width 709 height 3
click at [435, 421] on span at bounding box center [373, 420] width 709 height 3
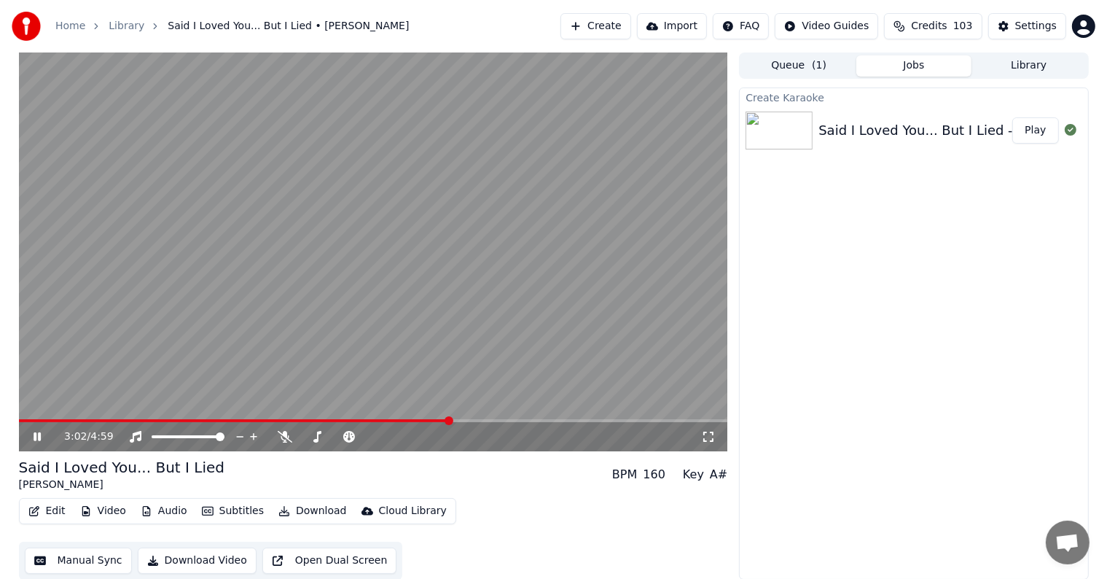
click at [451, 421] on span at bounding box center [373, 420] width 709 height 3
click at [467, 422] on span at bounding box center [373, 420] width 709 height 3
click at [480, 422] on span at bounding box center [373, 420] width 709 height 3
click at [491, 422] on span at bounding box center [373, 420] width 709 height 3
click at [499, 421] on span at bounding box center [373, 420] width 709 height 3
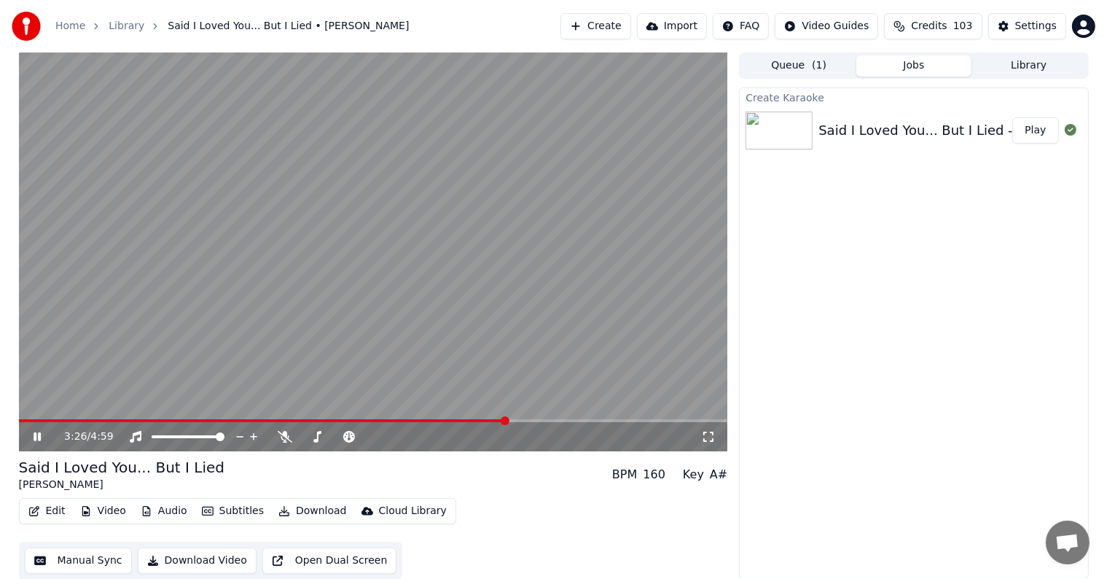
click at [507, 420] on span at bounding box center [373, 420] width 709 height 3
click at [525, 420] on span at bounding box center [373, 420] width 709 height 3
click at [522, 422] on span at bounding box center [373, 420] width 709 height 3
click at [534, 420] on span at bounding box center [373, 420] width 709 height 3
click at [548, 420] on span at bounding box center [373, 420] width 709 height 3
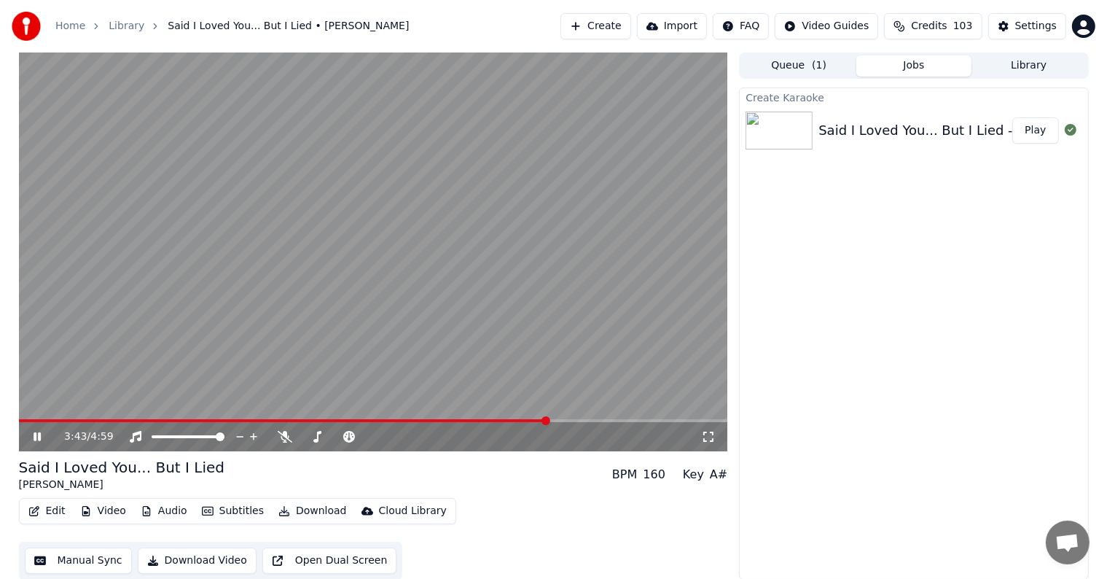
click at [550, 420] on span at bounding box center [546, 420] width 9 height 9
click at [562, 419] on span at bounding box center [373, 420] width 709 height 3
click at [578, 420] on span at bounding box center [373, 420] width 709 height 3
click at [592, 421] on span at bounding box center [373, 420] width 709 height 3
click at [608, 422] on span at bounding box center [373, 420] width 709 height 3
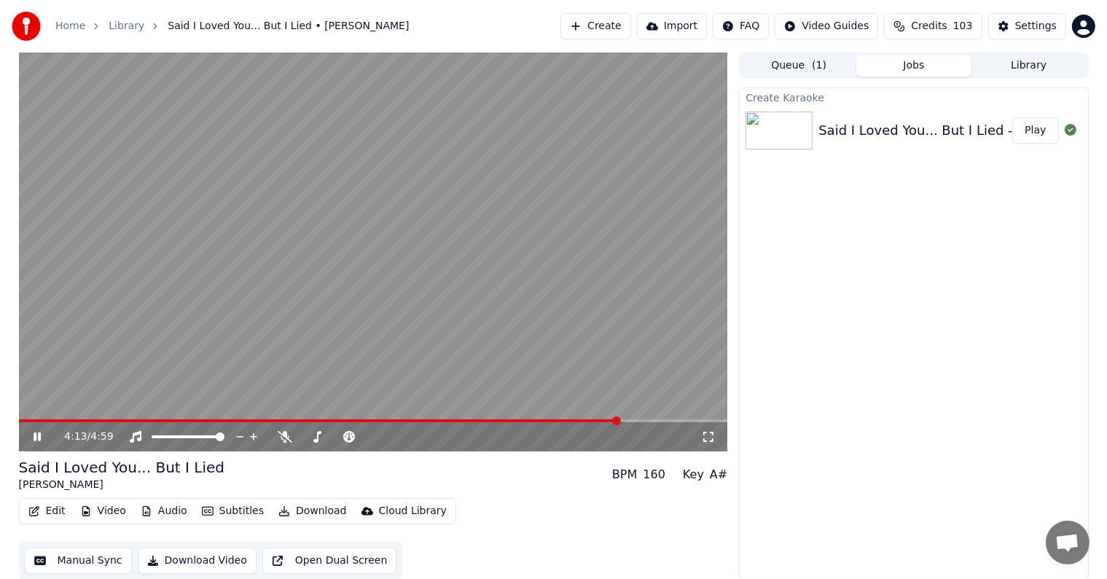
click at [85, 556] on button "Manual Sync" at bounding box center [78, 561] width 107 height 26
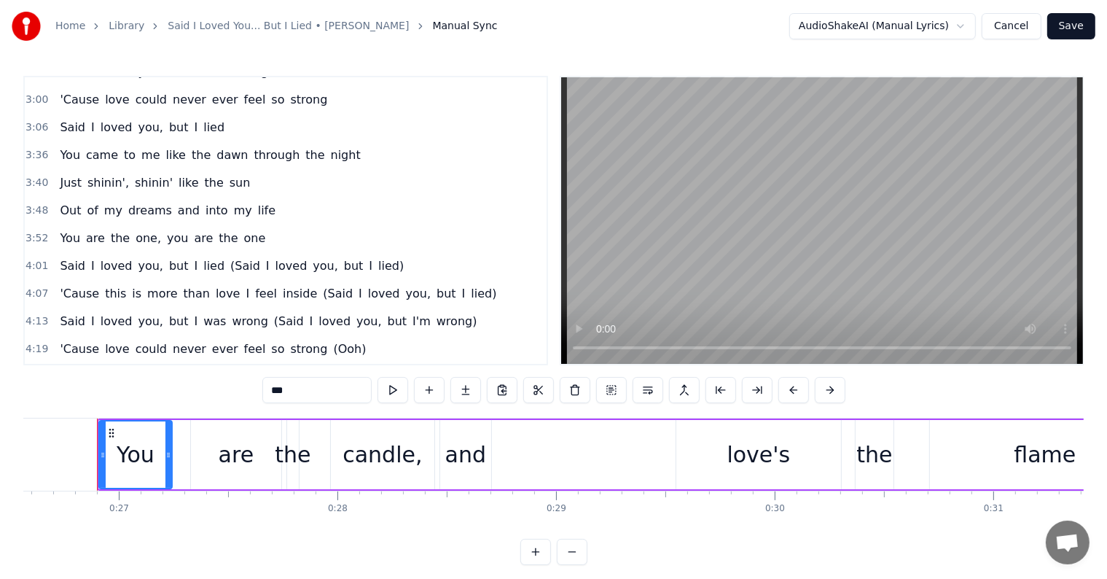
scroll to position [706, 0]
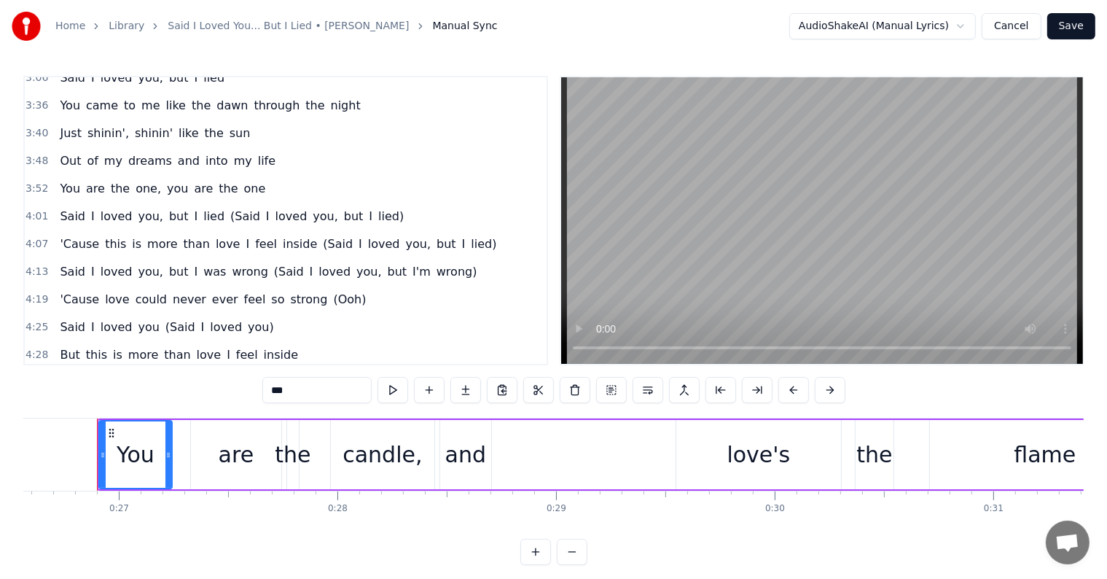
click at [67, 208] on span "Said" at bounding box center [72, 216] width 28 height 17
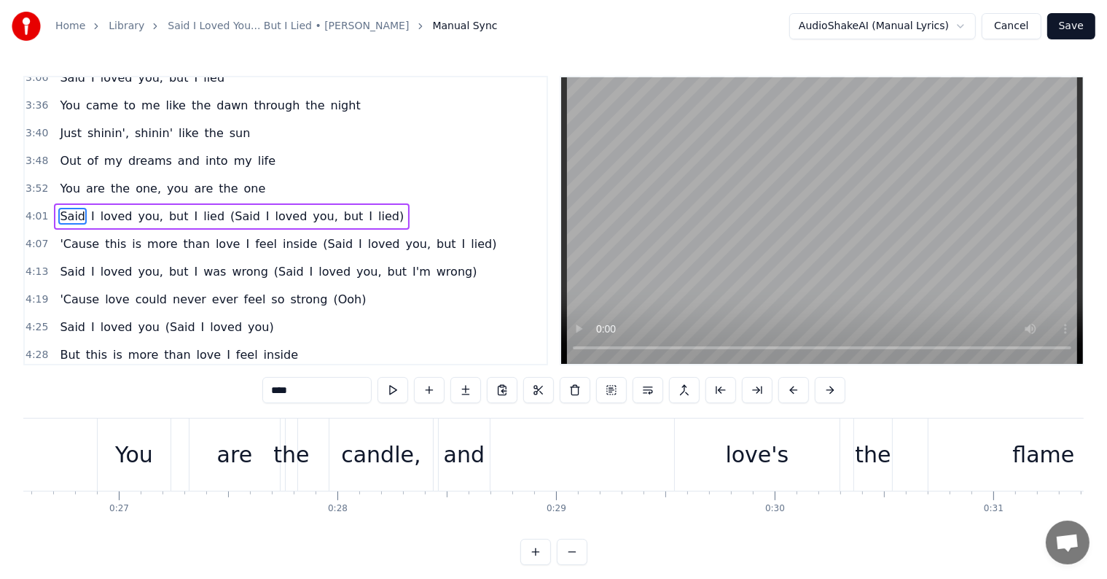
click at [381, 203] on div "4:01 Said I loved you, but I lied (Said I loved you, but I lied)" at bounding box center [286, 217] width 522 height 28
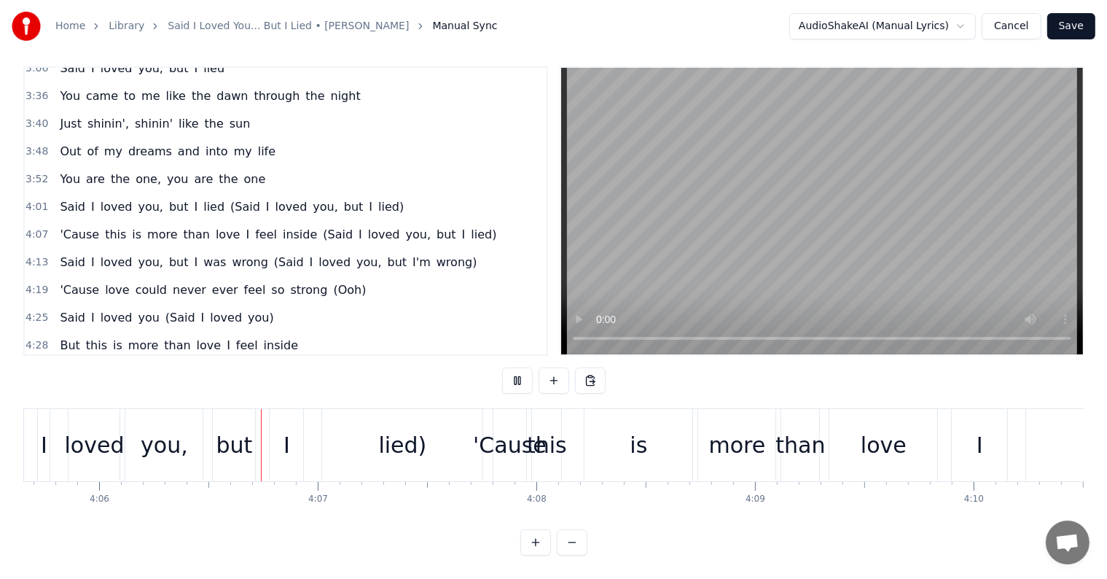
scroll to position [0, 53755]
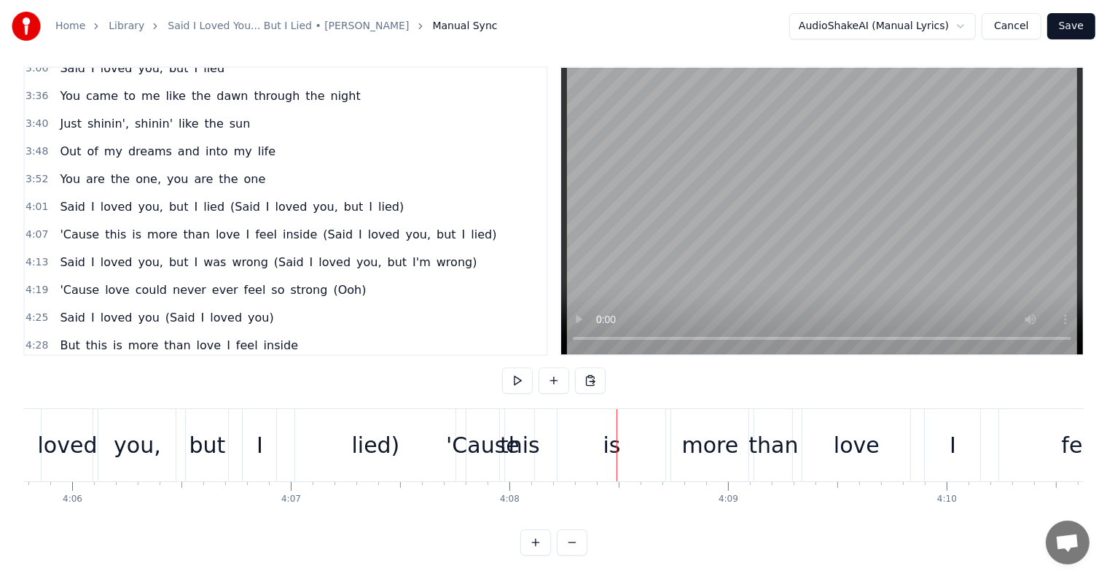
click at [229, 198] on span "(Said" at bounding box center [245, 206] width 33 height 17
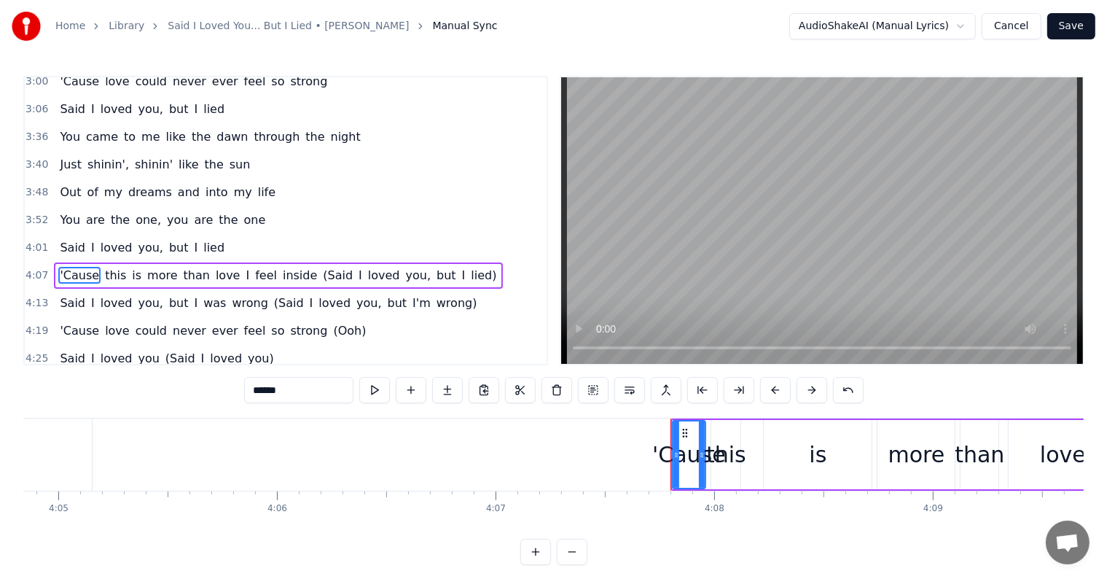
scroll to position [701, 0]
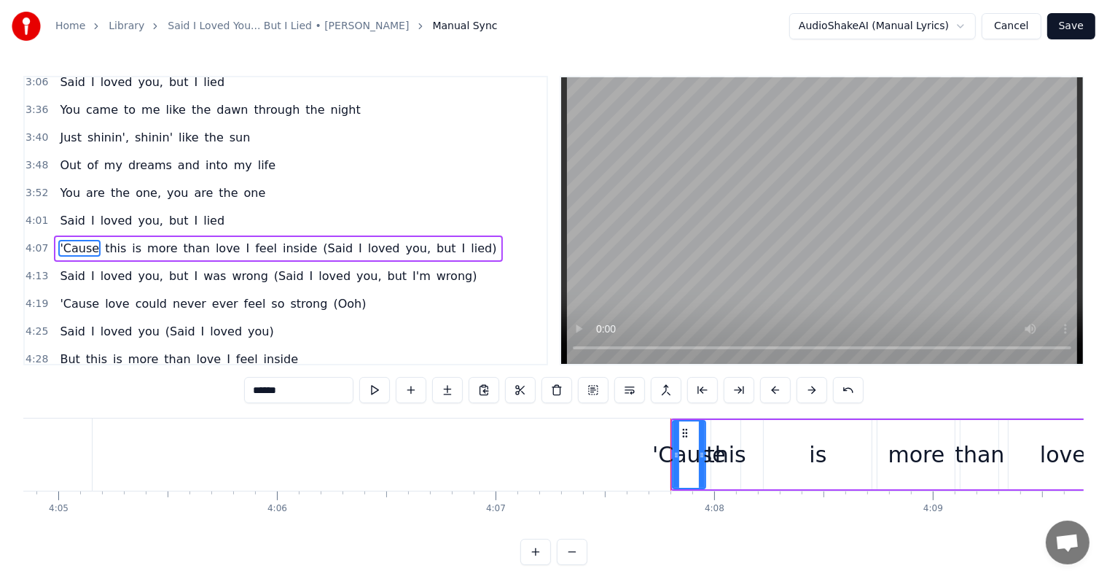
click at [322, 240] on span "(Said" at bounding box center [338, 248] width 33 height 17
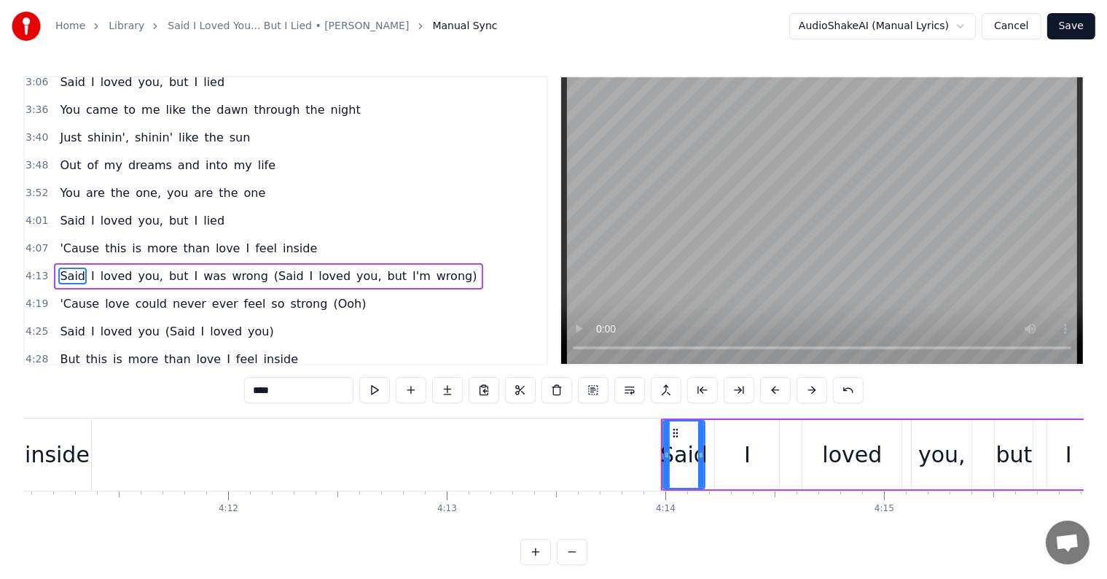
scroll to position [706, 0]
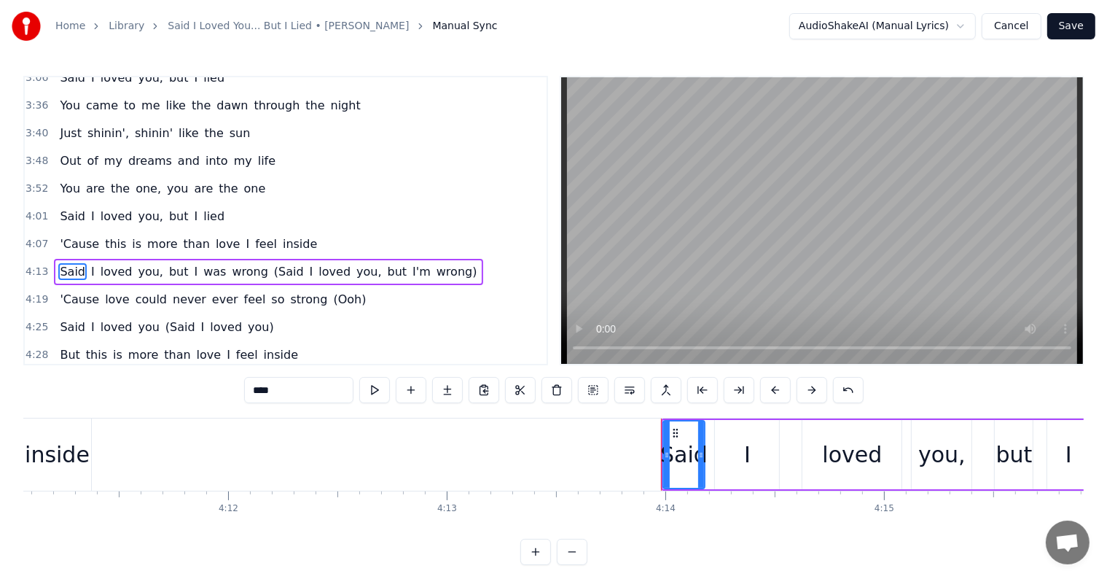
click at [273, 263] on span "(Said" at bounding box center [289, 271] width 33 height 17
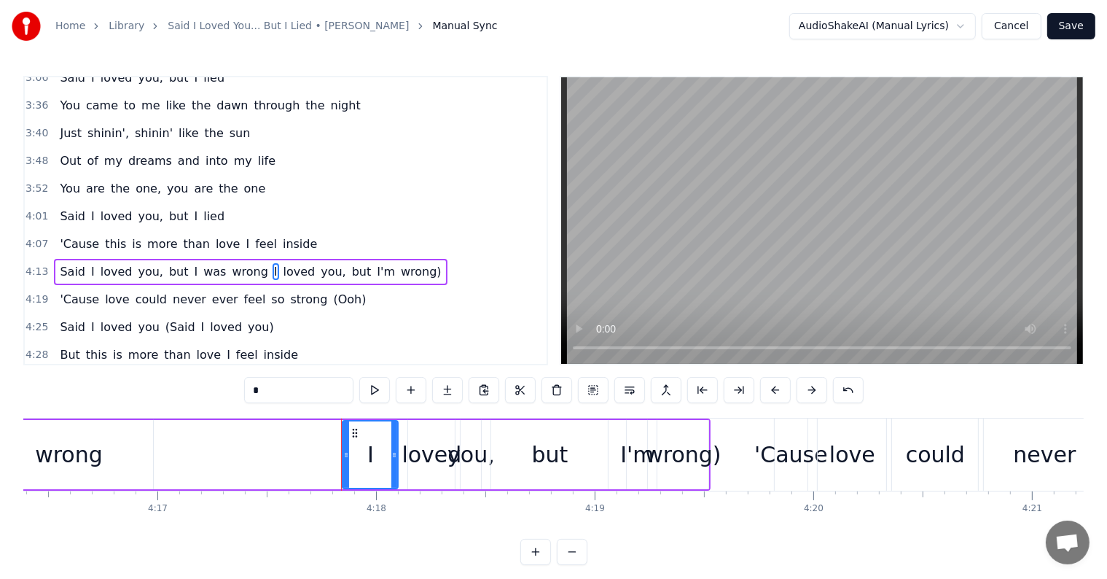
scroll to position [0, 56145]
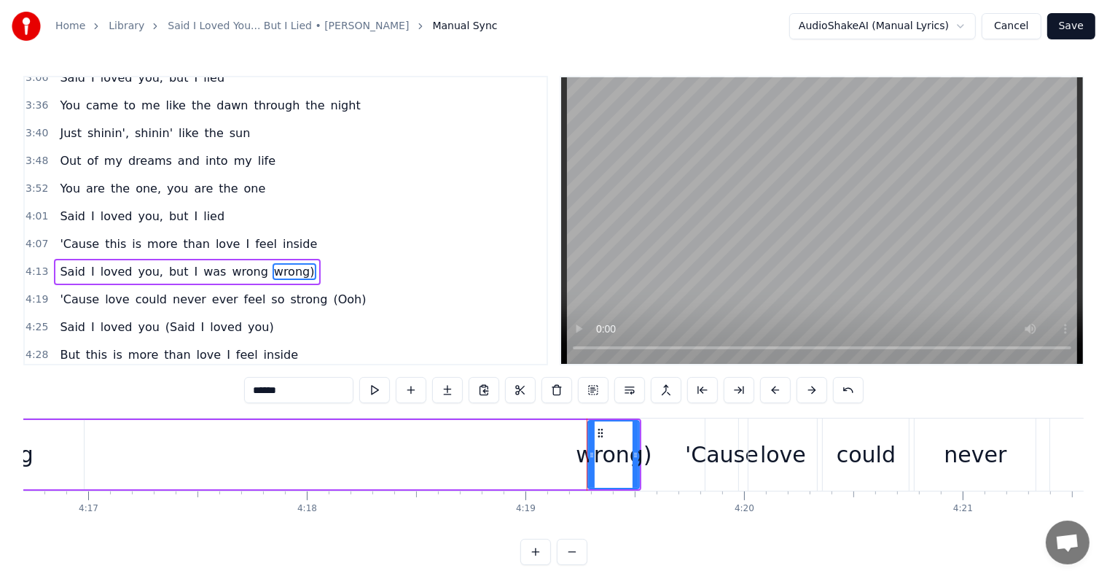
type input "******"
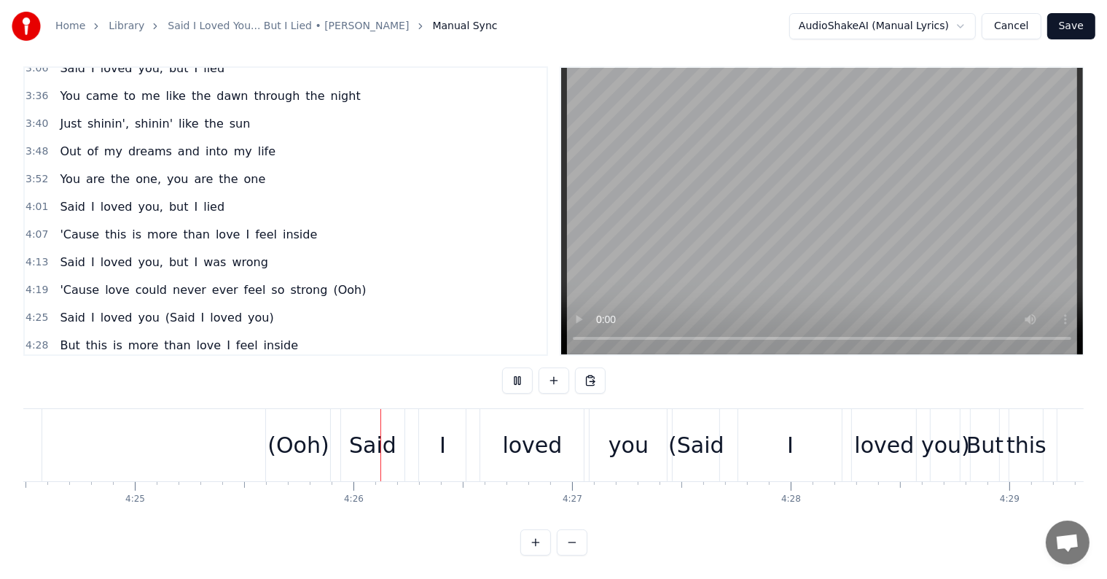
scroll to position [0, 58020]
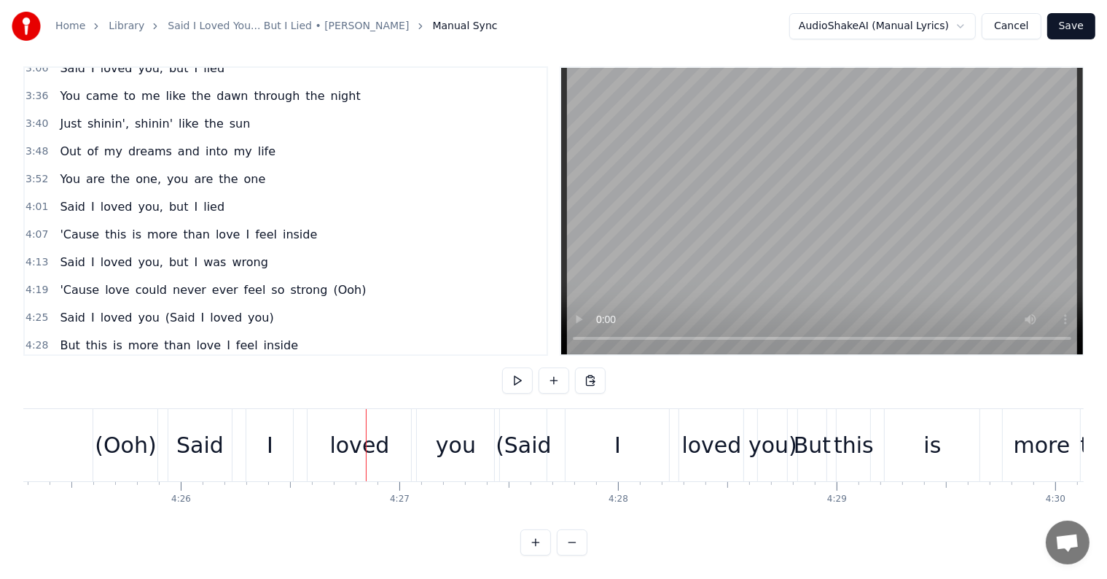
click at [332, 281] on span "(Ooh)" at bounding box center [350, 289] width 36 height 17
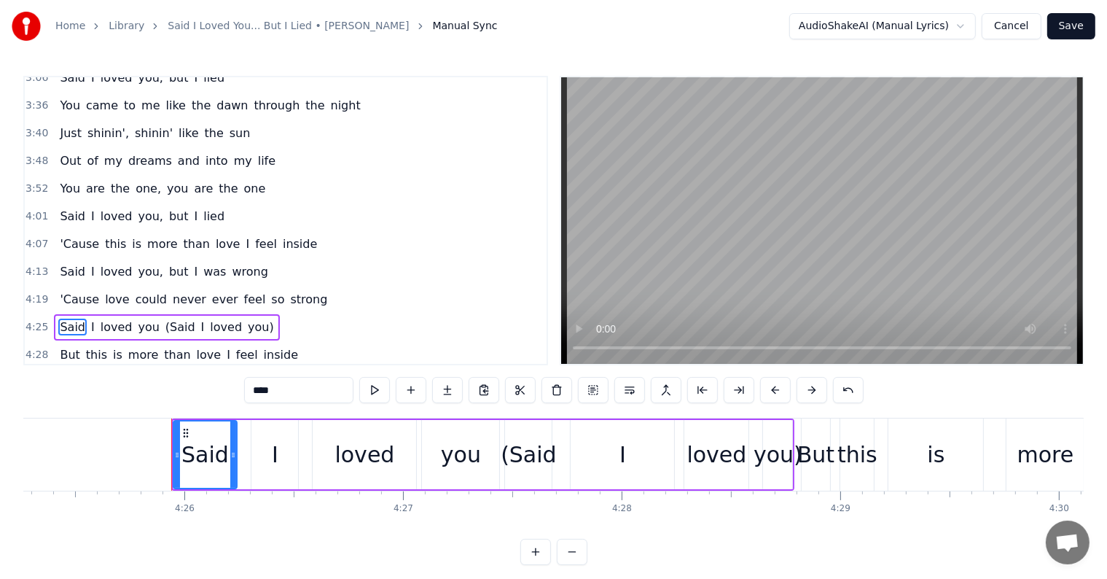
scroll to position [7, 0]
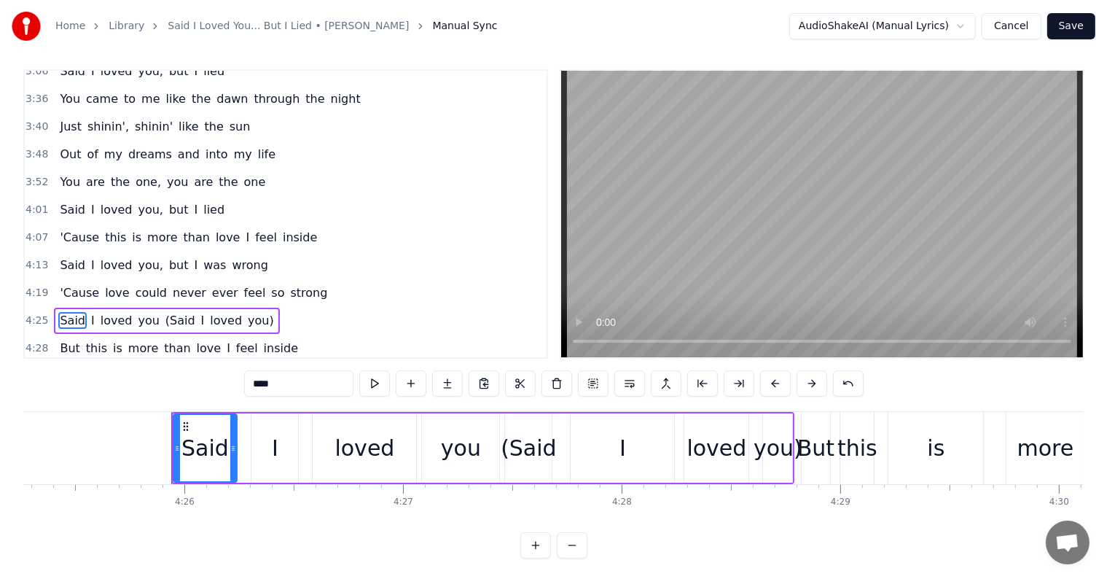
click at [164, 312] on span "(Said" at bounding box center [180, 320] width 33 height 17
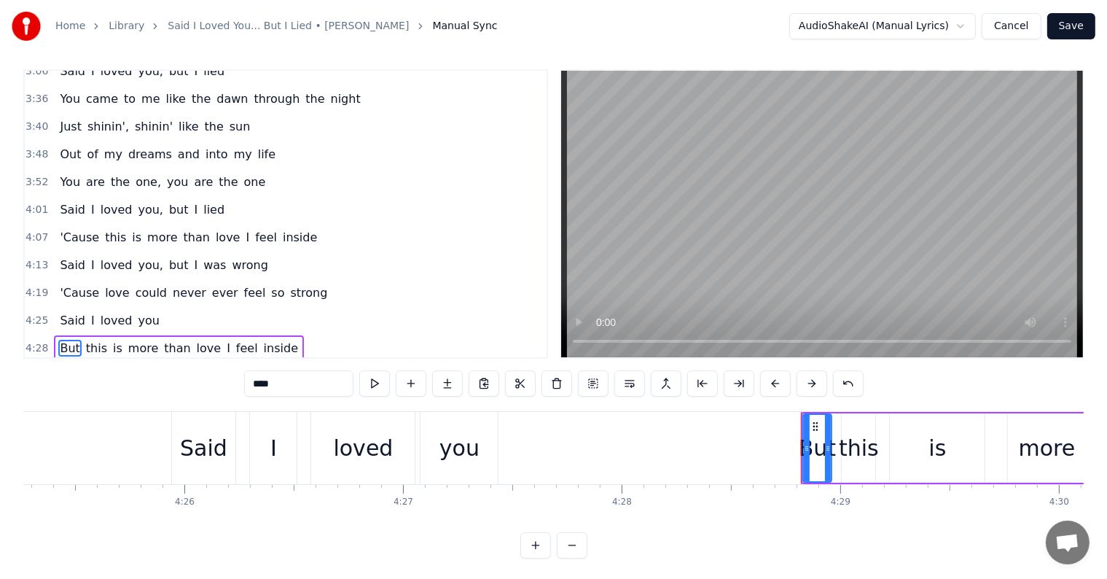
type input "***"
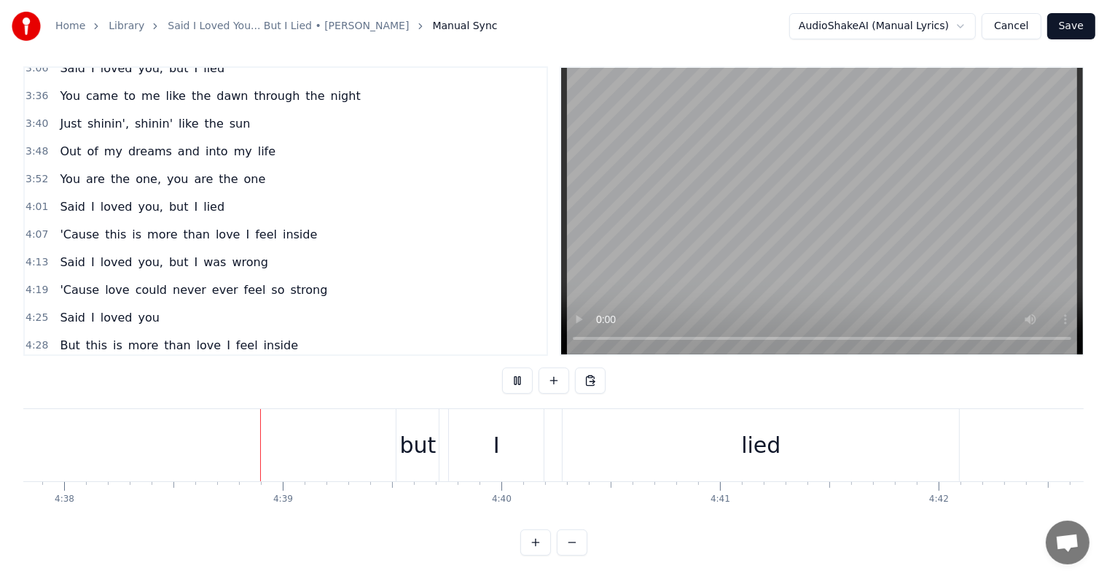
scroll to position [0, 60790]
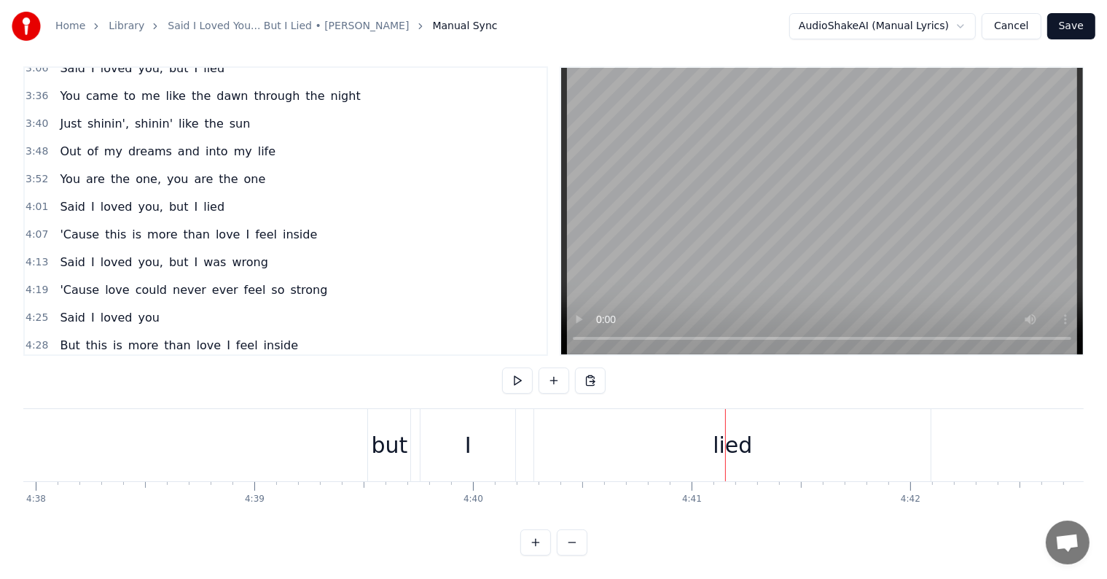
click at [1086, 31] on button "Save" at bounding box center [1072, 26] width 48 height 26
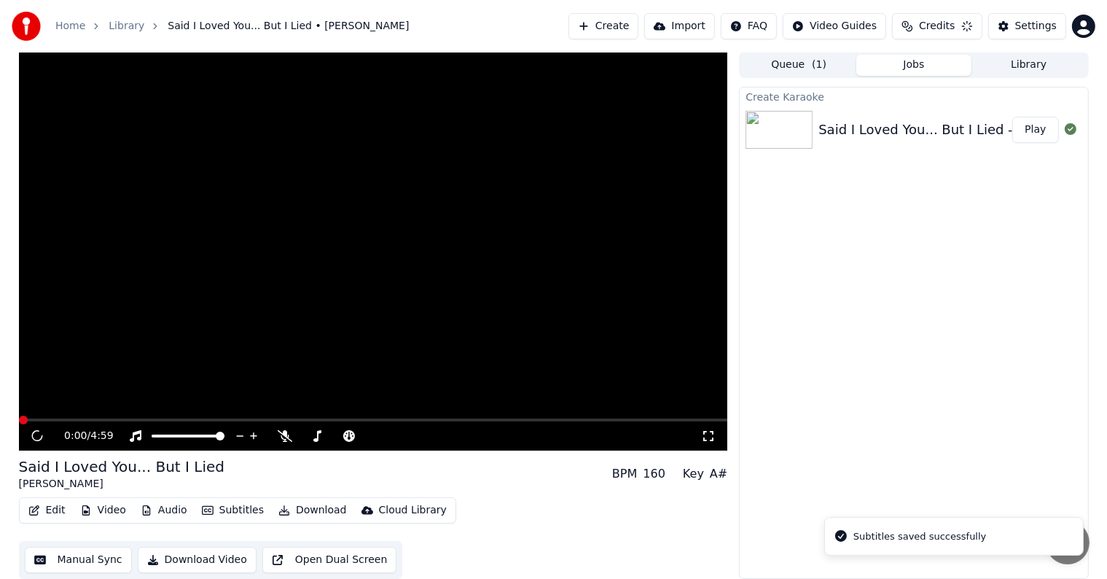
scroll to position [1, 0]
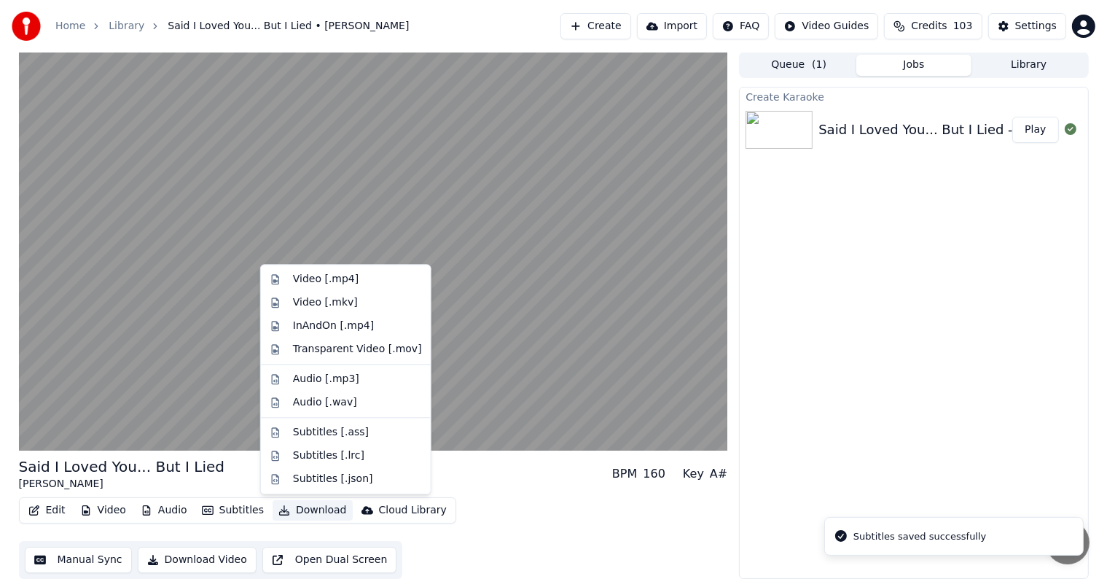
click at [303, 507] on button "Download" at bounding box center [313, 510] width 80 height 20
click at [330, 278] on div "Video [.mp4]" at bounding box center [326, 279] width 66 height 15
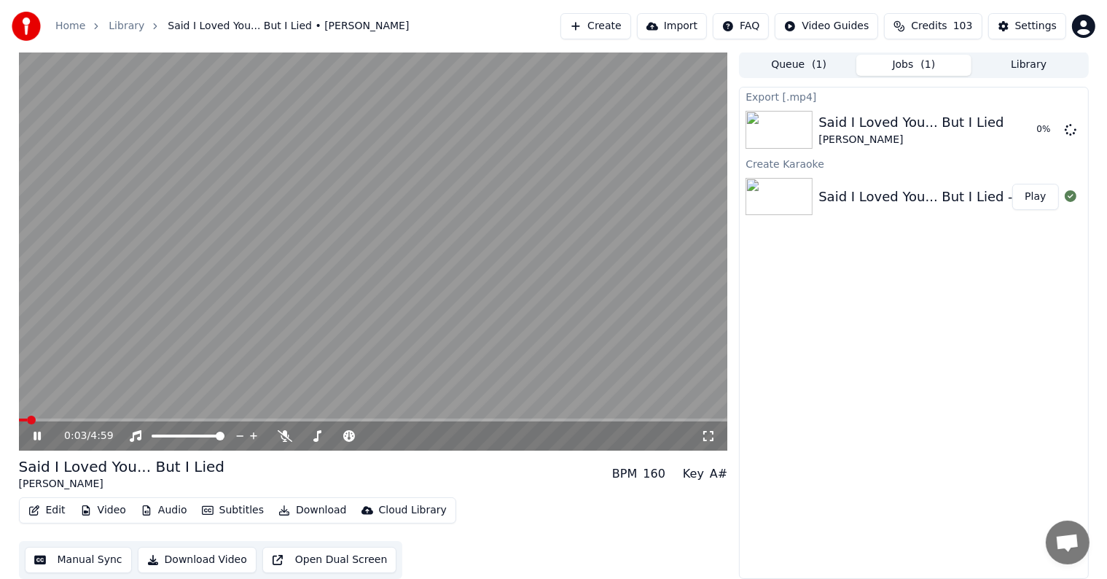
click at [355, 222] on video at bounding box center [373, 251] width 709 height 399
